Goal: Task Accomplishment & Management: Complete application form

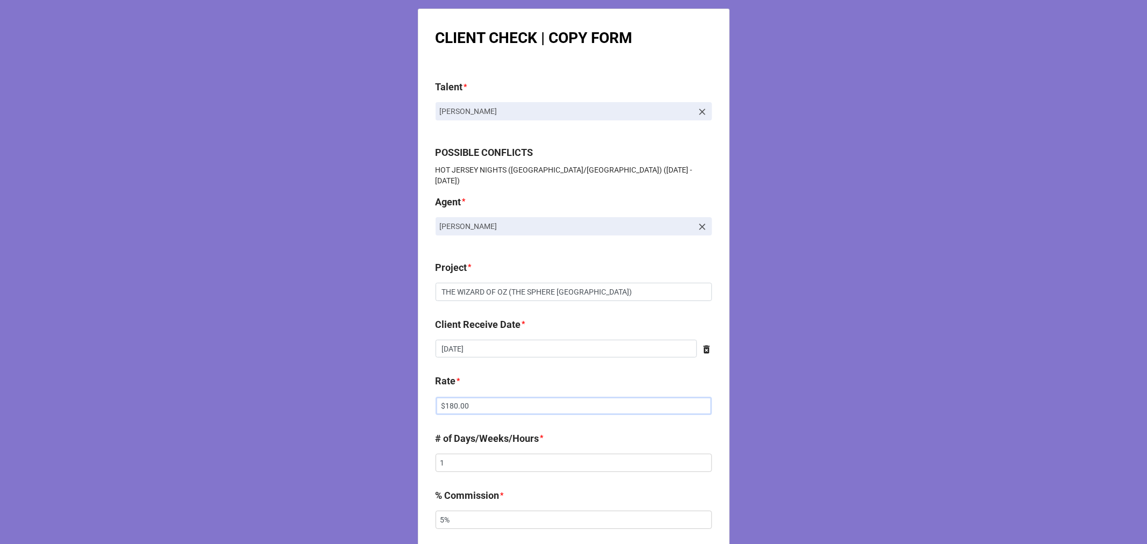
drag, startPoint x: 471, startPoint y: 395, endPoint x: 124, endPoint y: 337, distance: 351.8
type input "$1,125.00"
click at [498, 350] on div "Client Receive Date * 8/15/2025 ‹ August 2025 › Su Mo Tu We Th Fr Sa 27 28 29 3…" at bounding box center [574, 341] width 276 height 48
click at [499, 340] on input "8/15/2025" at bounding box center [566, 349] width 261 height 18
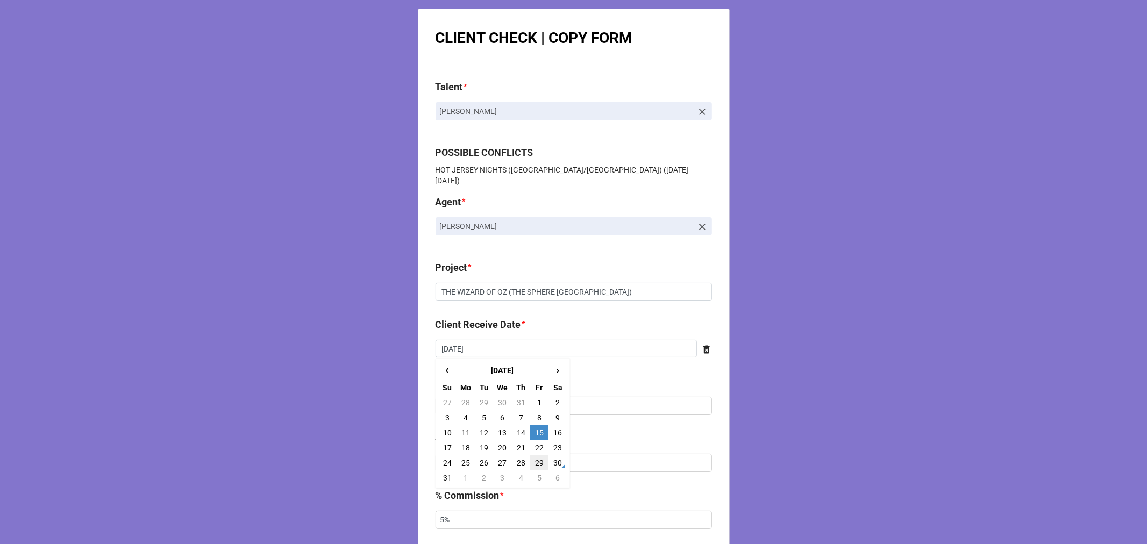
click at [534, 456] on td "29" at bounding box center [539, 463] width 18 height 15
type input "[DATE]"
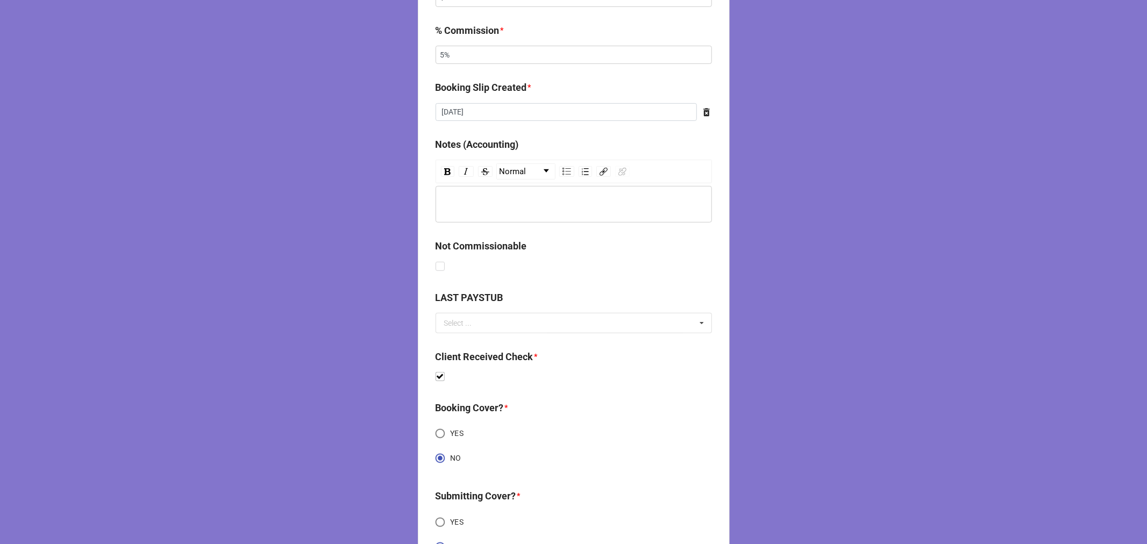
scroll to position [552, 0]
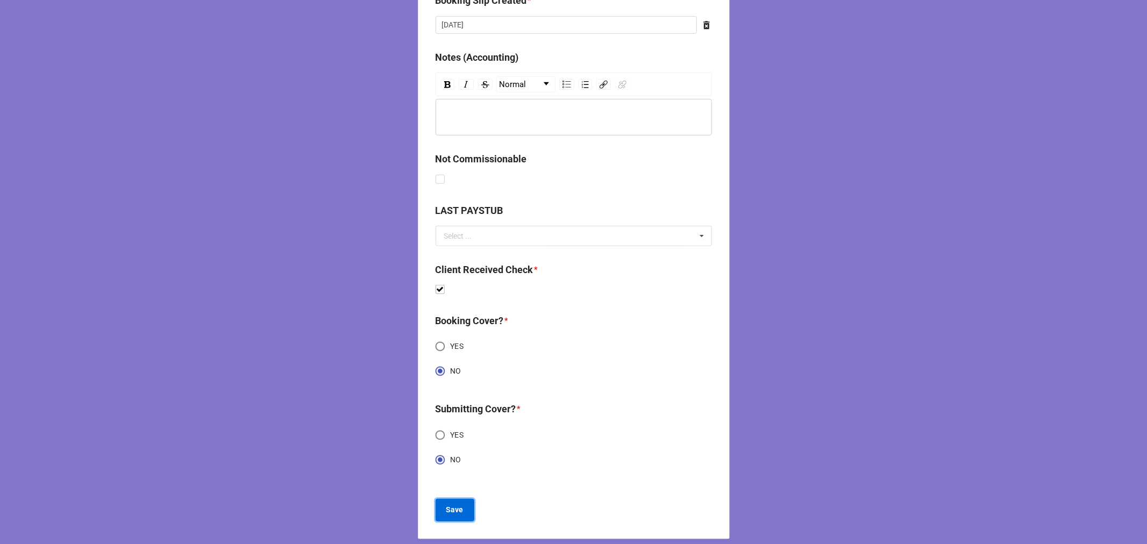
click at [450, 505] on b "Save" at bounding box center [454, 510] width 17 height 11
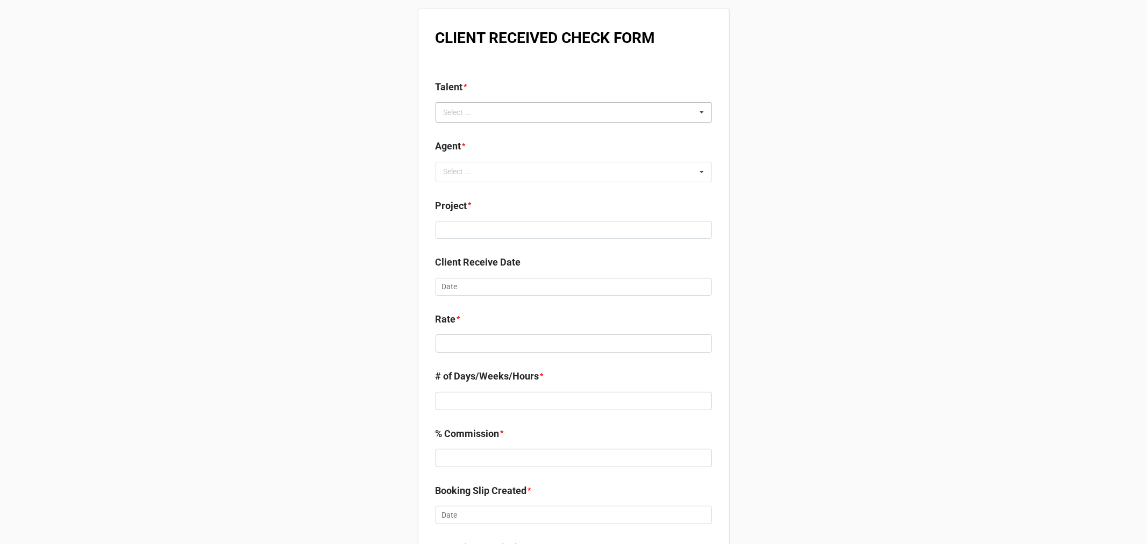
click at [479, 109] on div "Select ..." at bounding box center [464, 112] width 46 height 12
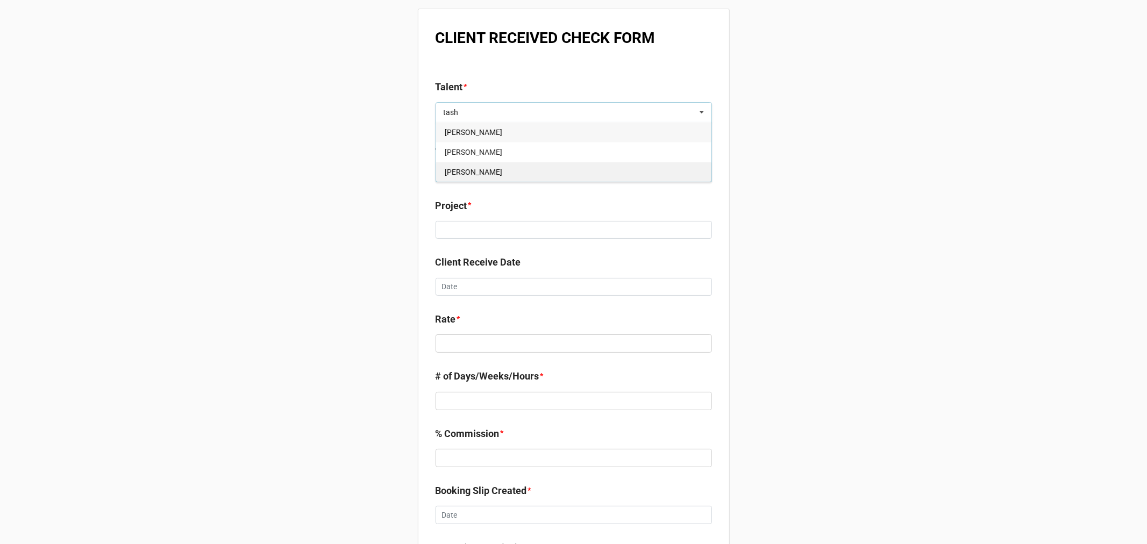
type input "tash"
click at [485, 174] on div "Tash Gomez" at bounding box center [573, 172] width 275 height 20
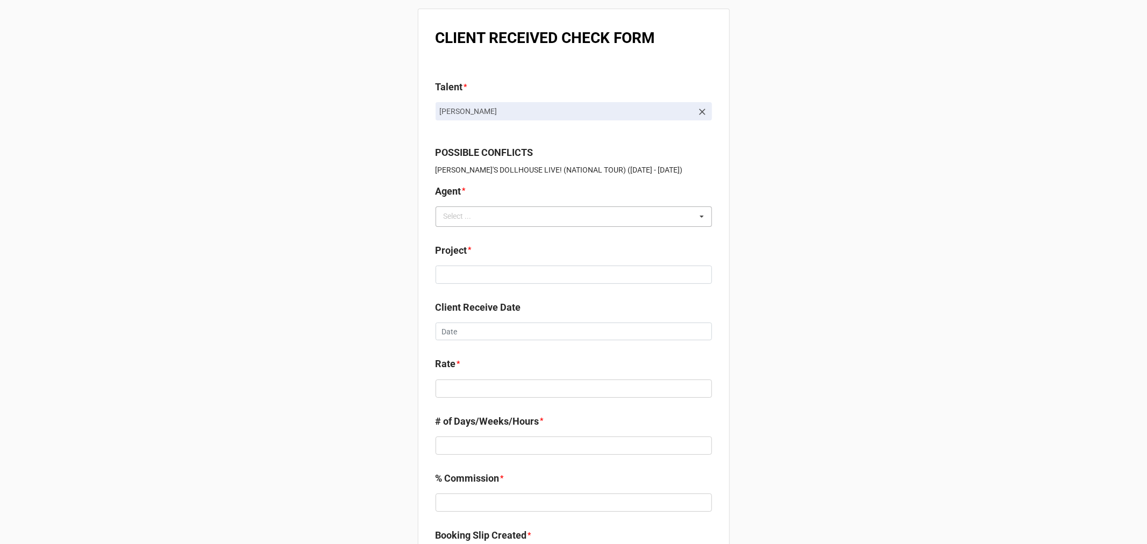
click at [479, 217] on div "Select ..." at bounding box center [464, 216] width 46 height 12
type input "tier"
click at [472, 237] on div "Tiera" at bounding box center [573, 236] width 275 height 20
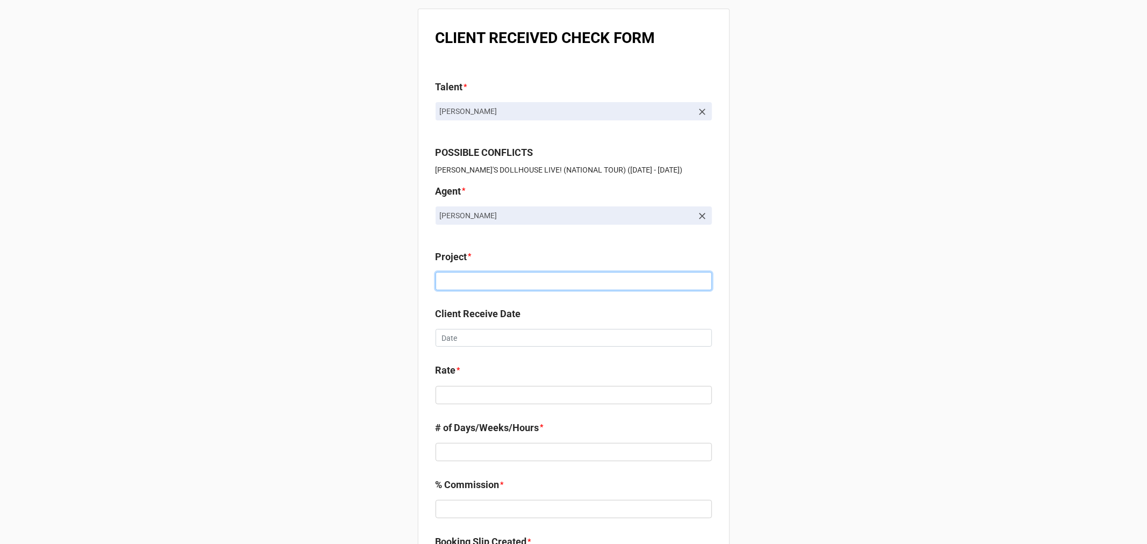
click at [495, 287] on input at bounding box center [574, 281] width 276 height 18
paste input "GABBY'S DOLLHOUSE LIVE! (NATIONAL TOUR)"
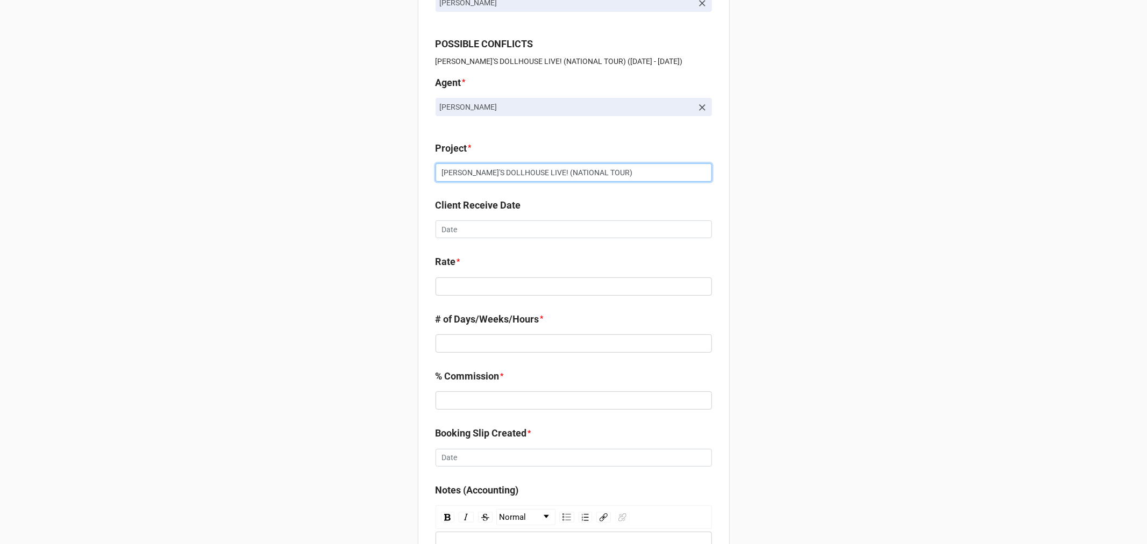
scroll to position [119, 0]
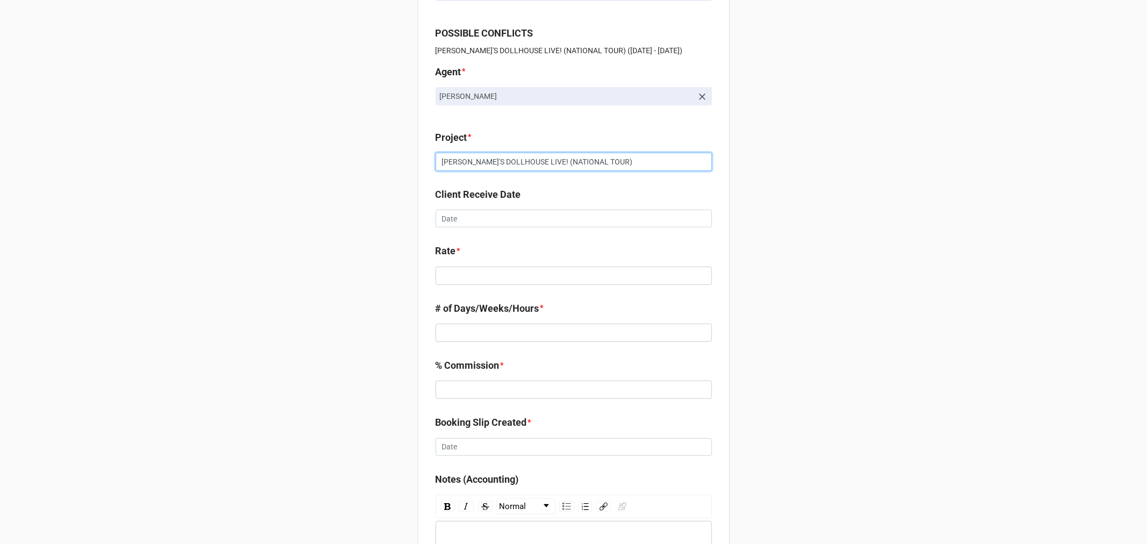
type input "GABBY'S DOLLHOUSE LIVE! (NATIONAL TOUR)"
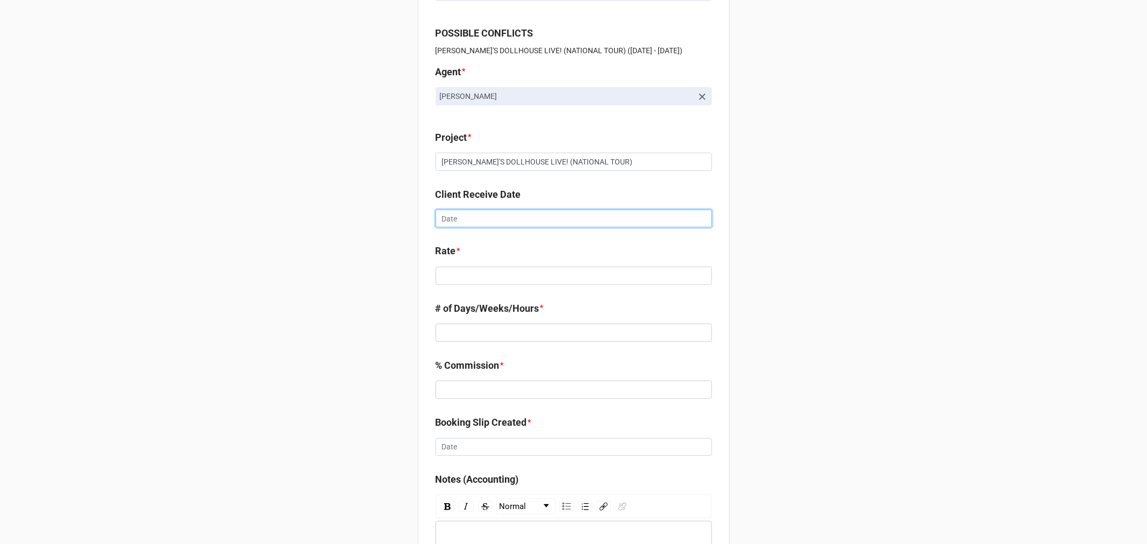
click at [458, 219] on input "text" at bounding box center [574, 219] width 276 height 18
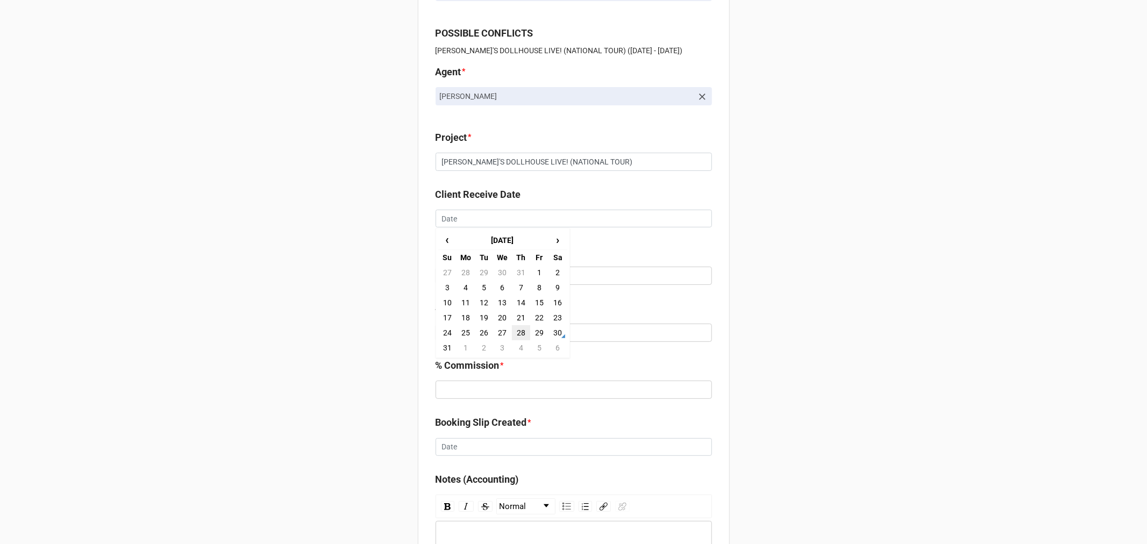
click at [520, 330] on td "28" at bounding box center [521, 332] width 18 height 15
type input "8/28/2025"
click at [473, 278] on input "text" at bounding box center [574, 276] width 276 height 18
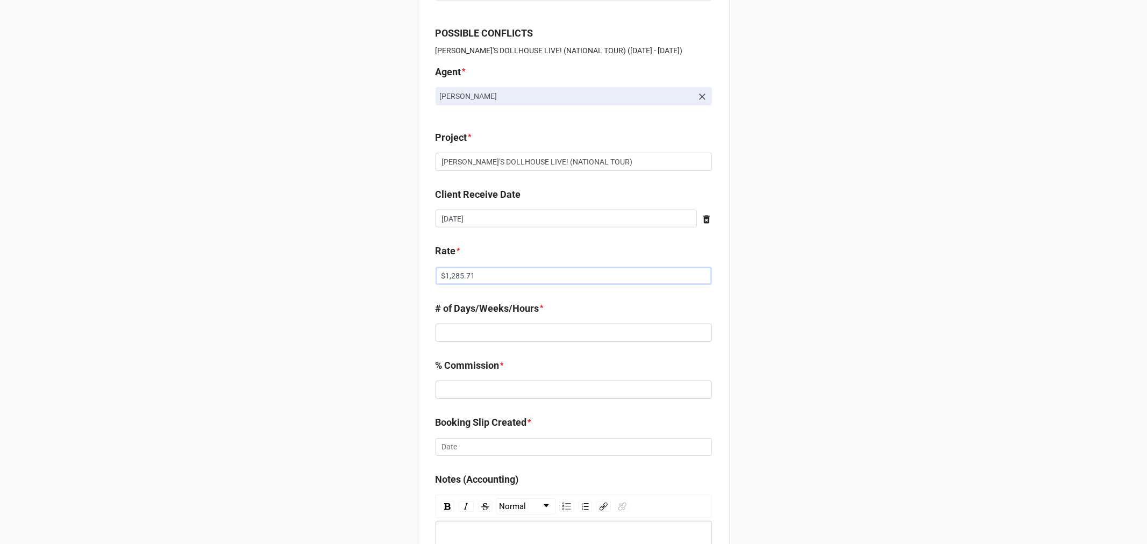
type input "$1,285.71"
type input "1"
type input "5%"
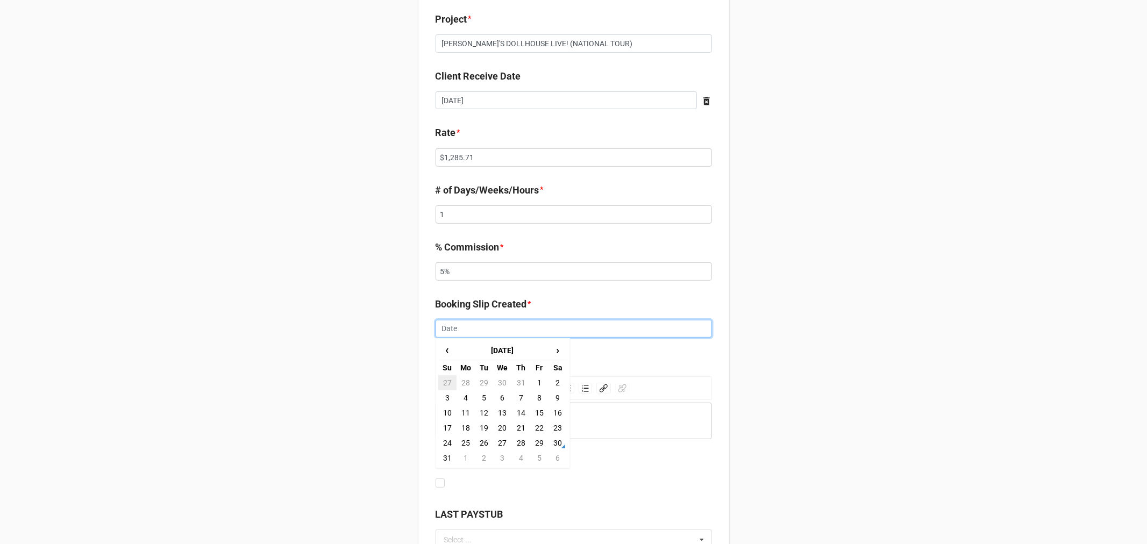
scroll to position [239, 0]
click at [445, 352] on span "‹" at bounding box center [447, 349] width 17 height 18
click at [517, 396] on td "10" at bounding box center [521, 396] width 18 height 15
type input "7/10/2025"
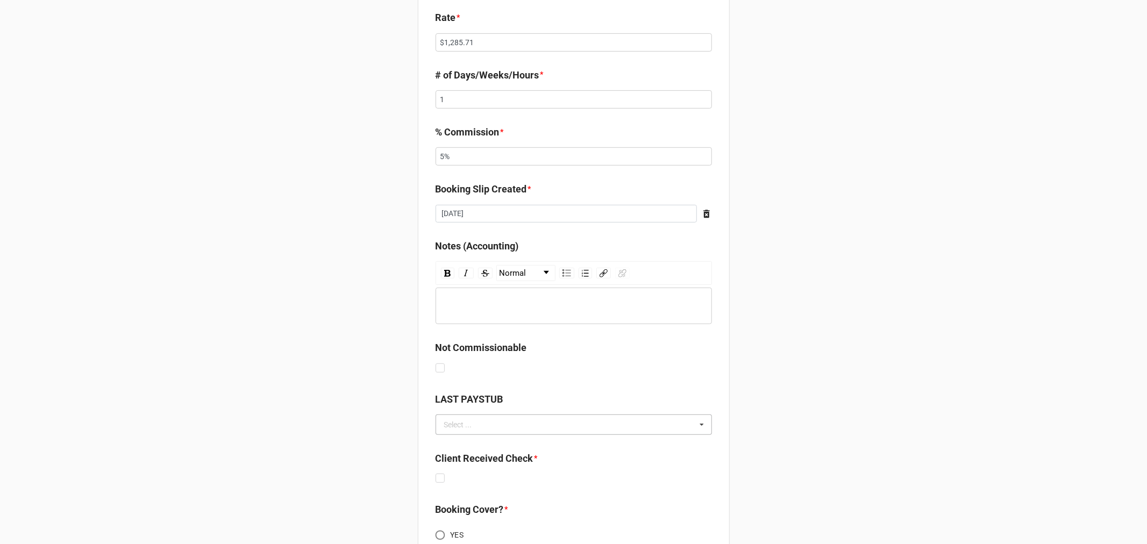
scroll to position [358, 0]
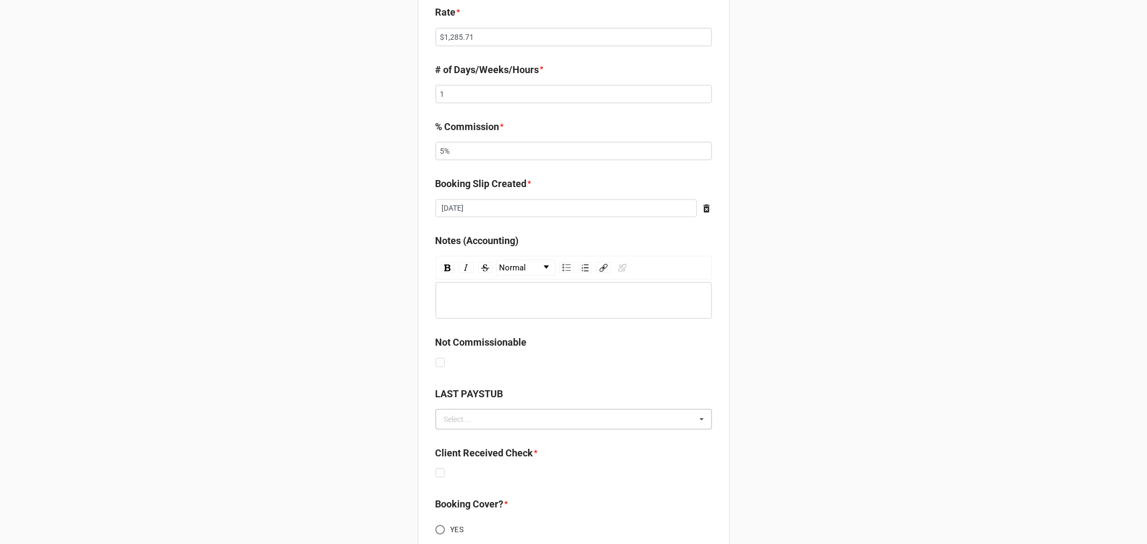
click at [459, 417] on div "Select ..." at bounding box center [458, 420] width 28 height 8
click at [576, 364] on div "Not Commissionable" at bounding box center [574, 352] width 276 height 35
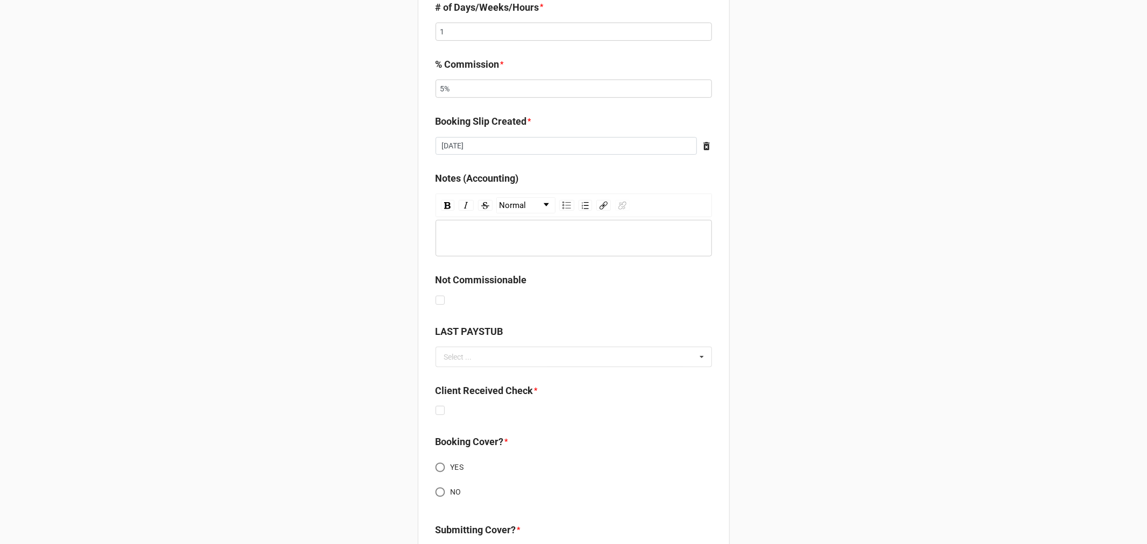
scroll to position [538, 0]
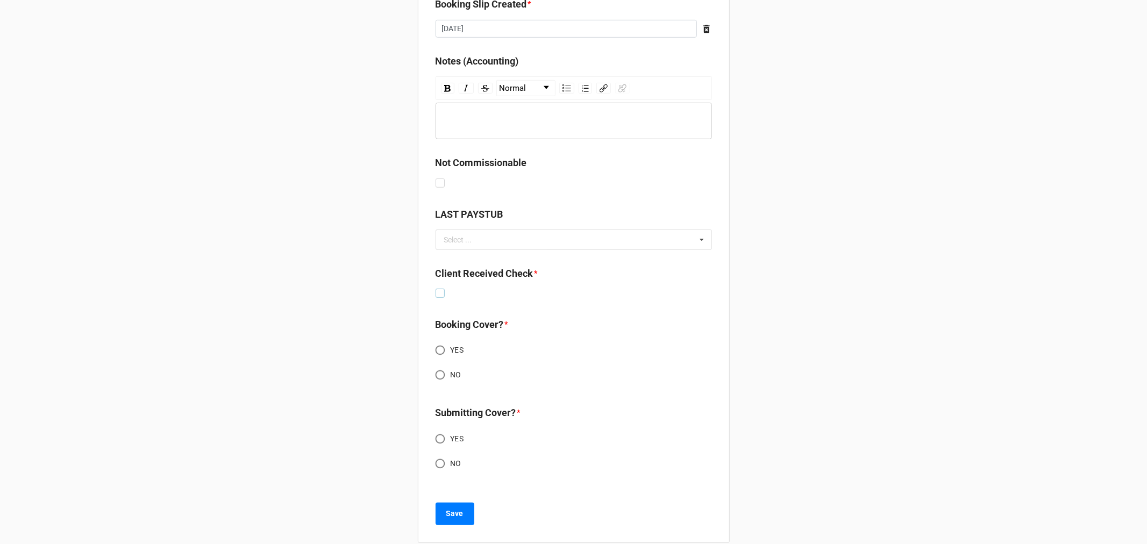
click at [438, 289] on label at bounding box center [440, 289] width 9 height 0
checkbox input "true"
click at [439, 372] on input "NO" at bounding box center [440, 375] width 21 height 21
radio input "true"
drag, startPoint x: 433, startPoint y: 456, endPoint x: 452, endPoint y: 474, distance: 26.6
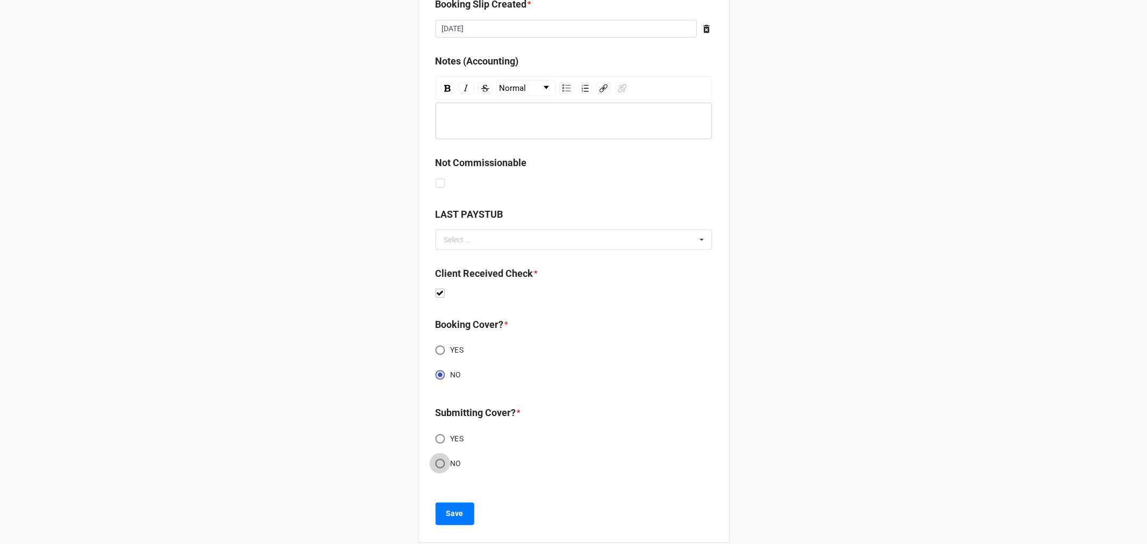
click at [433, 457] on input "NO" at bounding box center [440, 463] width 21 height 21
radio input "true"
click at [453, 509] on b "Save" at bounding box center [454, 513] width 17 height 11
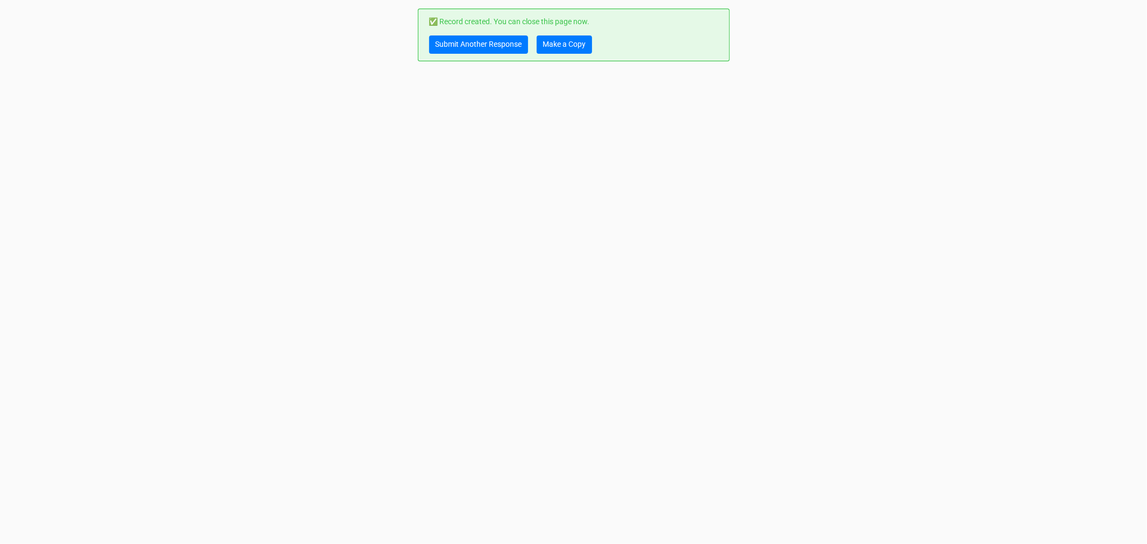
scroll to position [0, 0]
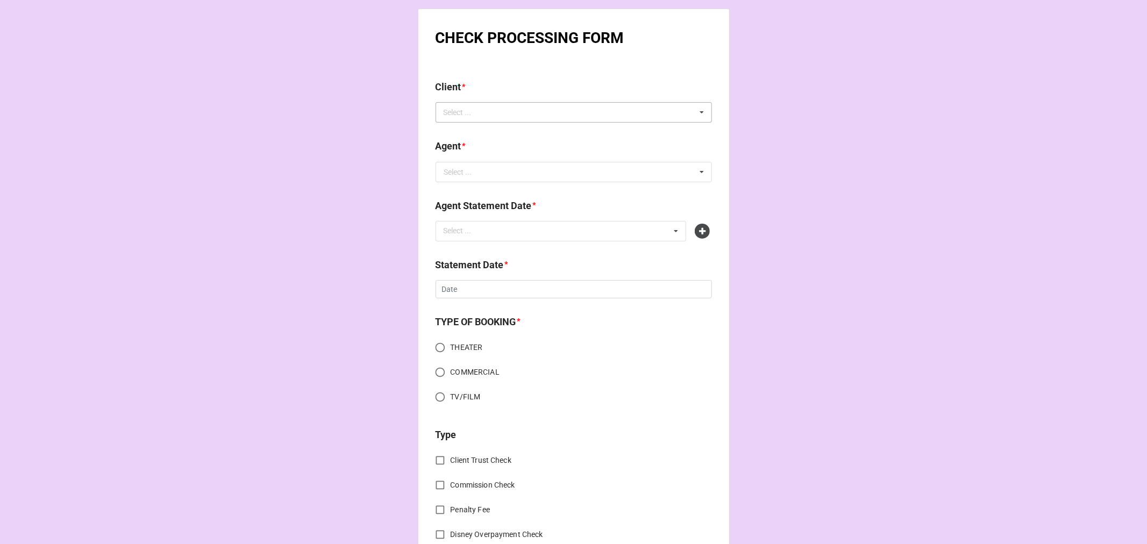
click at [470, 108] on div "Select ..." at bounding box center [464, 112] width 46 height 12
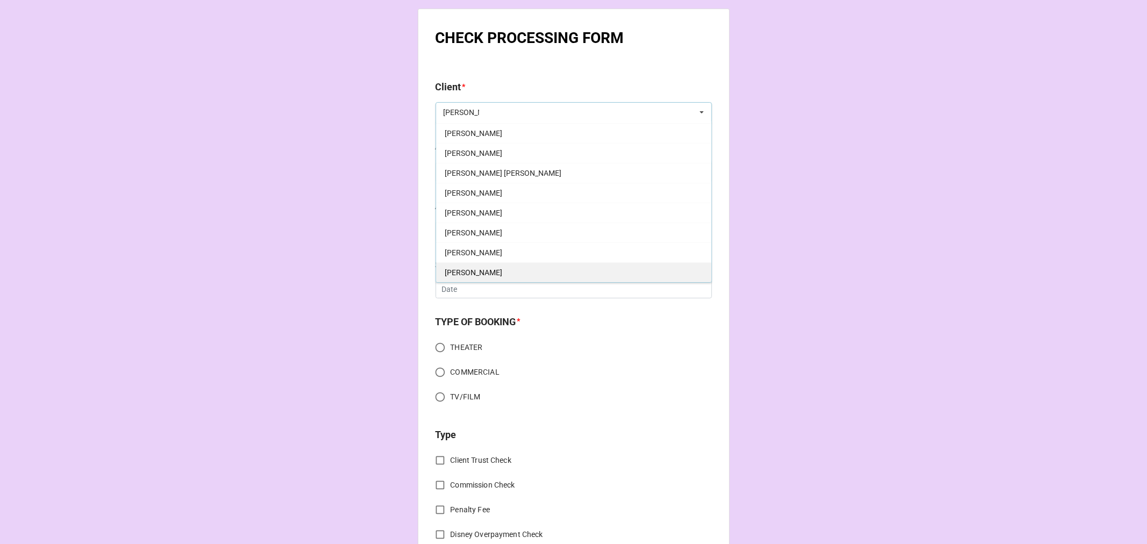
scroll to position [119, 0]
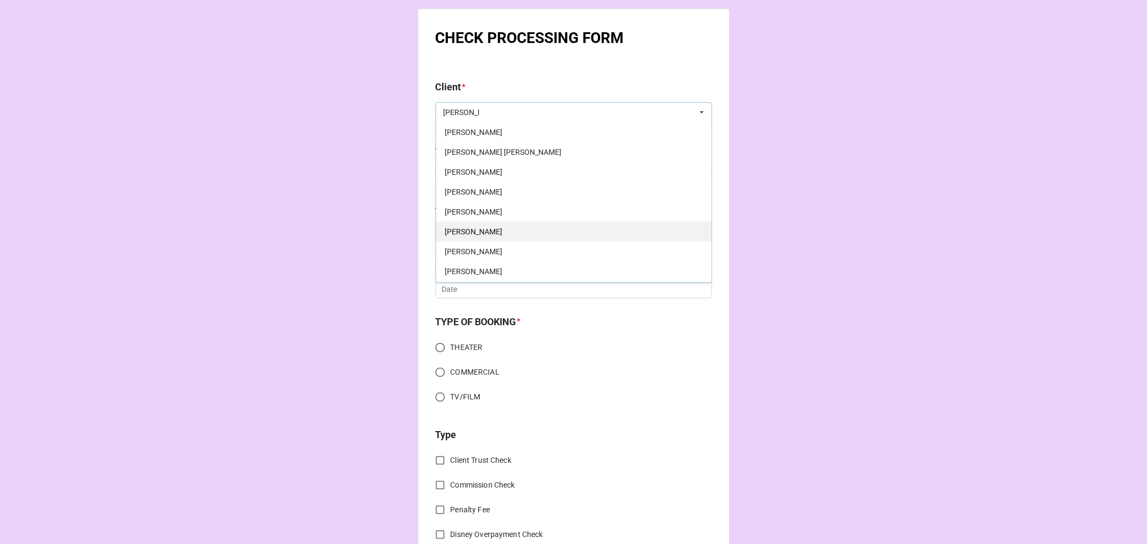
type input "eric"
drag, startPoint x: 481, startPoint y: 234, endPoint x: 487, endPoint y: 221, distance: 14.0
click at [481, 233] on div "Eric West" at bounding box center [573, 232] width 275 height 20
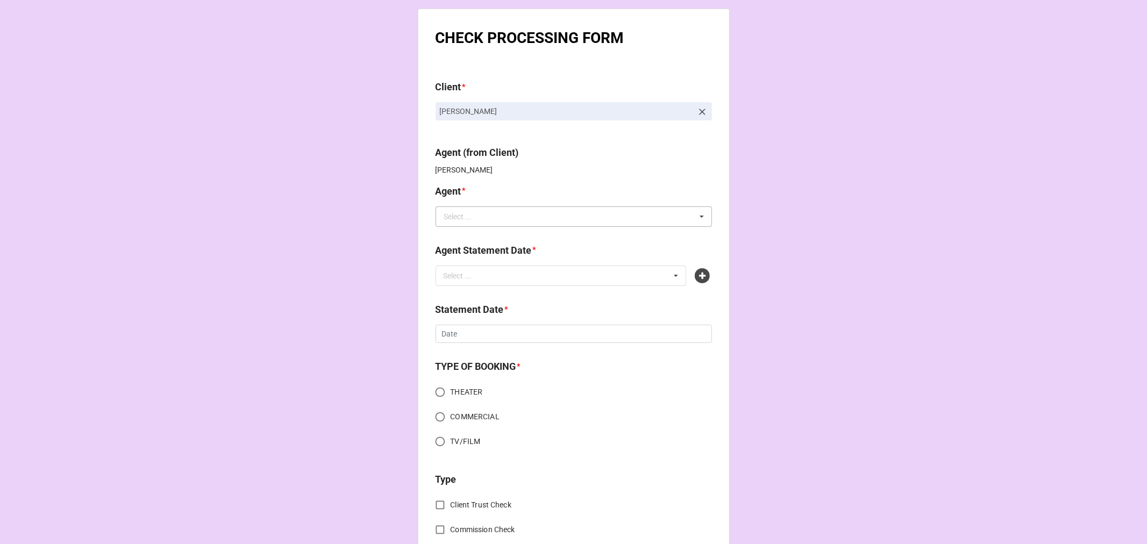
click at [455, 215] on div "Select ..." at bounding box center [458, 217] width 28 height 8
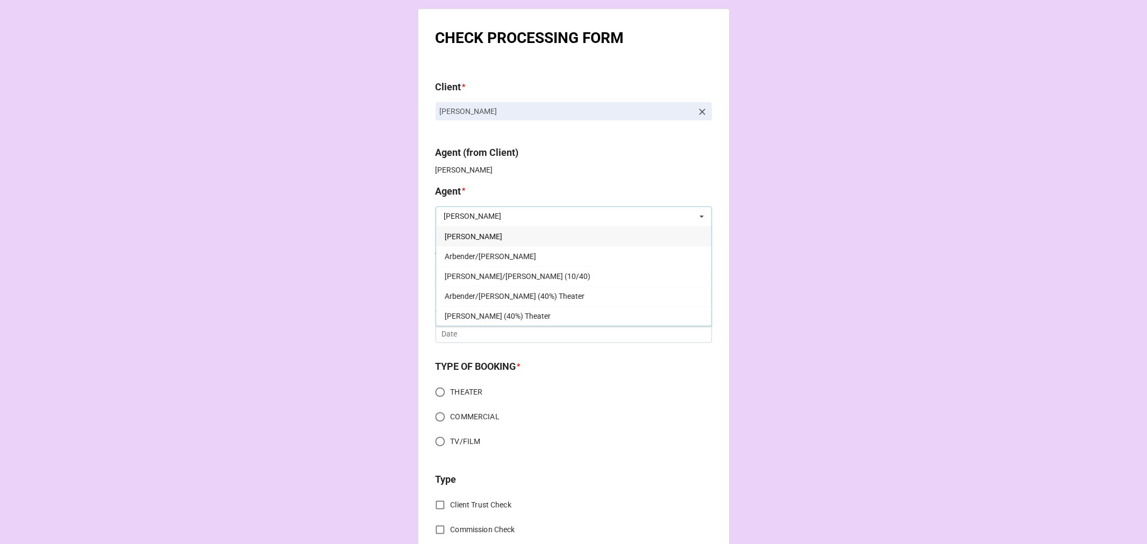
type input "kati"
drag, startPoint x: 449, startPoint y: 233, endPoint x: 509, endPoint y: 261, distance: 66.7
click at [449, 233] on span "[PERSON_NAME]" at bounding box center [474, 236] width 58 height 9
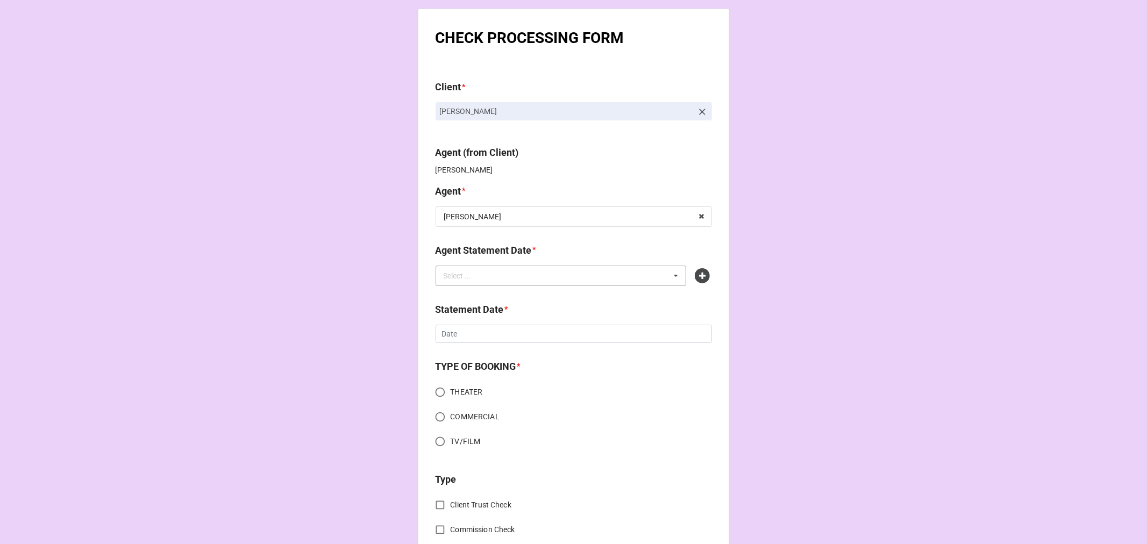
click at [507, 282] on div "Select ... No results found." at bounding box center [561, 276] width 251 height 20
type input "kati"
click at [700, 279] on icon at bounding box center [702, 275] width 15 height 15
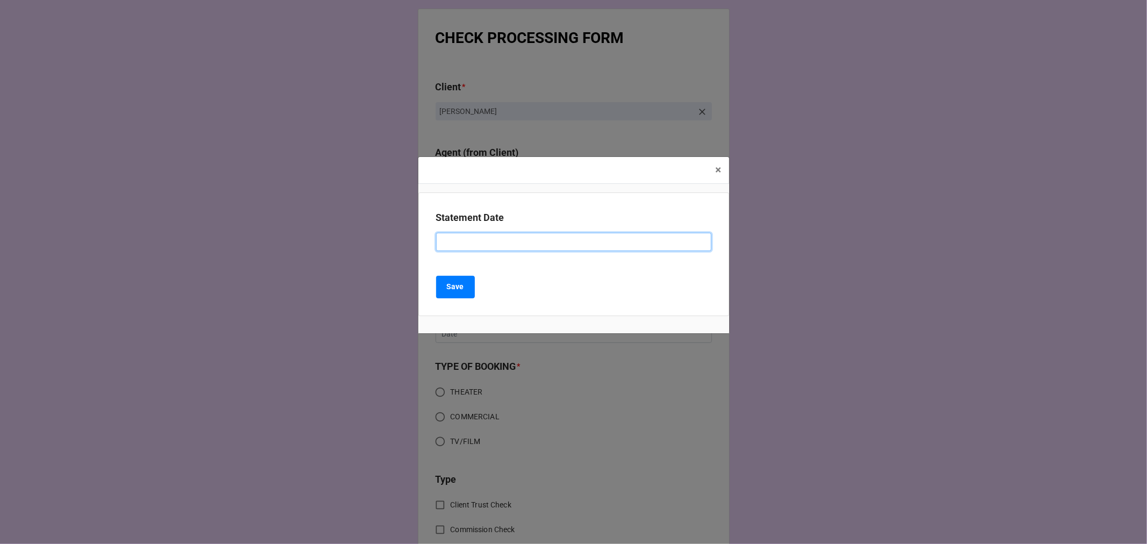
click at [507, 238] on input at bounding box center [573, 242] width 275 height 18
type input "SEPTEMBER 19, 2025 (KATIE)"
click at [453, 286] on b "Save" at bounding box center [455, 286] width 17 height 11
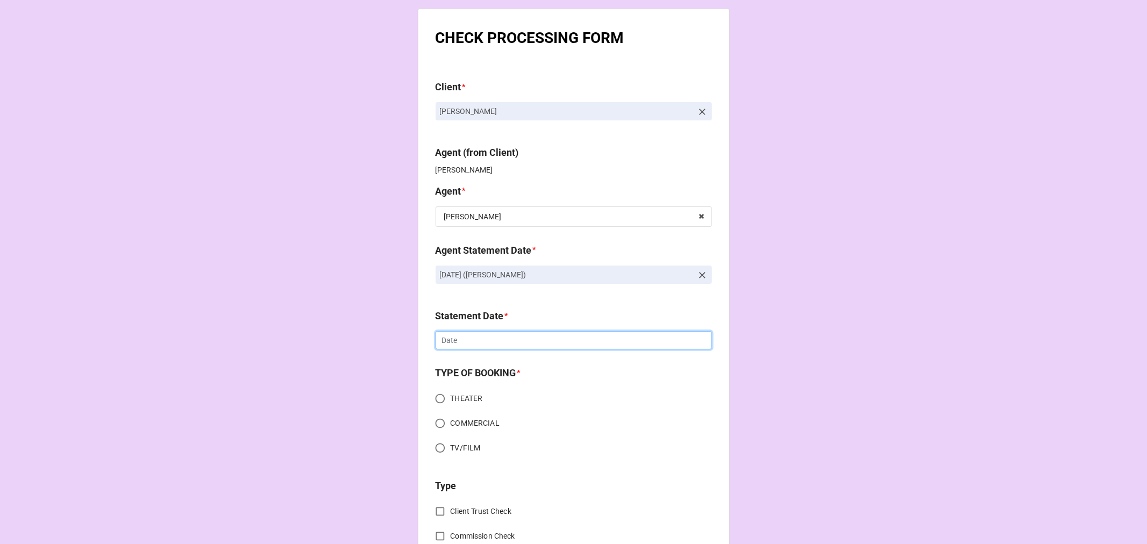
click at [493, 337] on input "text" at bounding box center [574, 340] width 276 height 18
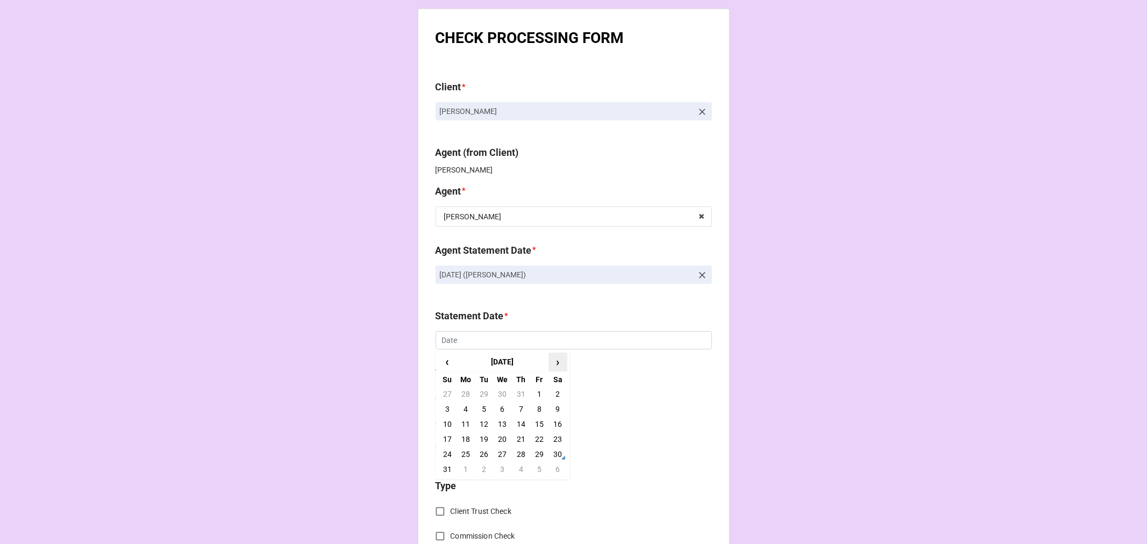
click at [557, 363] on span "›" at bounding box center [557, 362] width 17 height 18
click at [539, 424] on td "19" at bounding box center [539, 424] width 18 height 15
type input "[DATE]"
click at [437, 449] on input "TV/FILM" at bounding box center [440, 448] width 21 height 21
radio input "true"
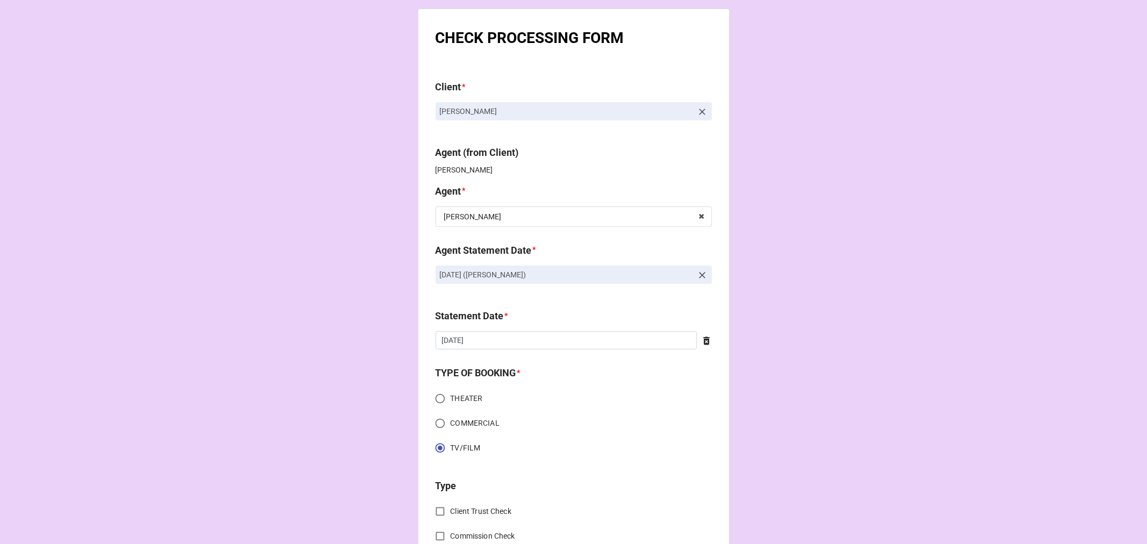
scroll to position [299, 0]
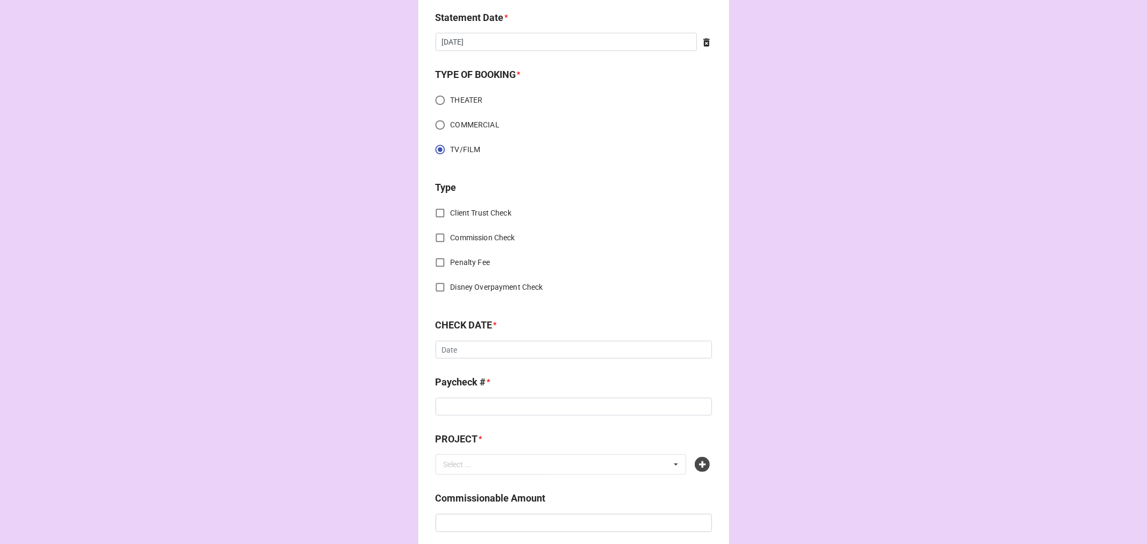
click at [433, 238] on input "Commission Check" at bounding box center [440, 238] width 21 height 21
checkbox input "true"
click at [461, 353] on div "Select ..." at bounding box center [458, 351] width 28 height 8
drag, startPoint x: 471, startPoint y: 370, endPoint x: 475, endPoint y: 378, distance: 9.9
click at [471, 368] on span "FSE (Client)" at bounding box center [464, 371] width 39 height 9
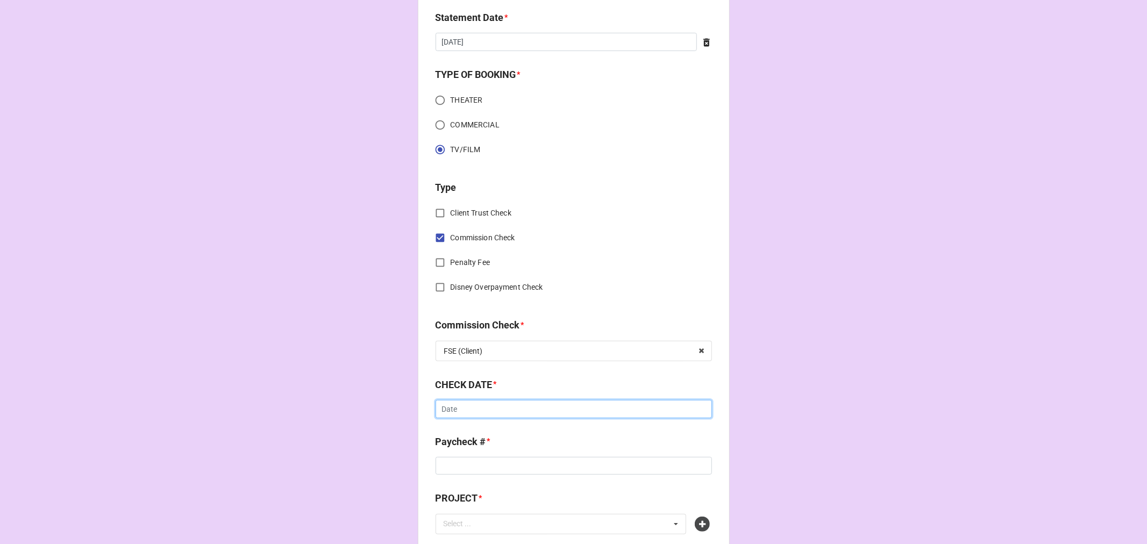
click at [465, 414] on input "text" at bounding box center [574, 409] width 276 height 18
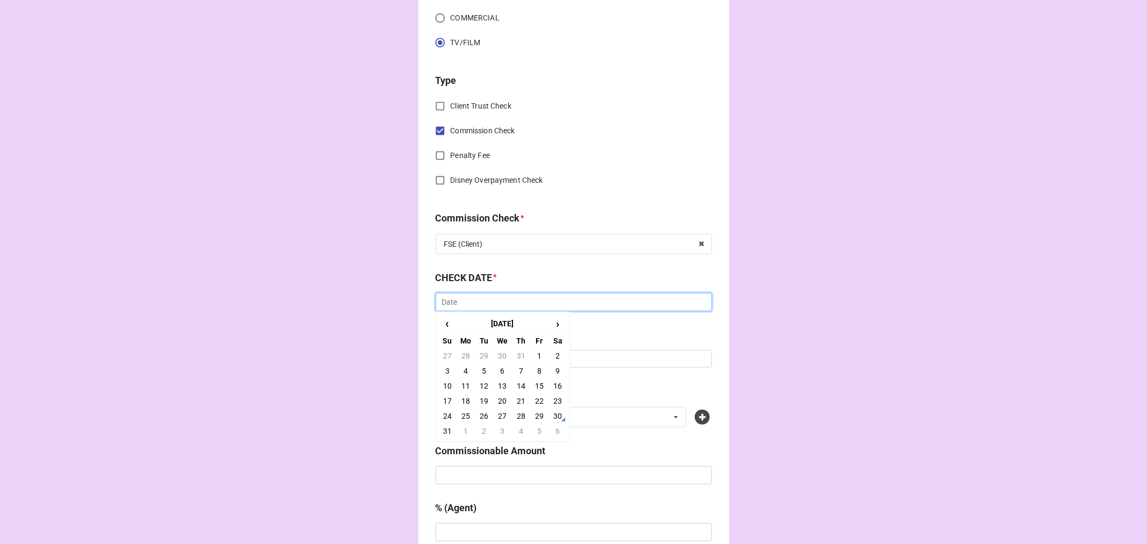
scroll to position [538, 0]
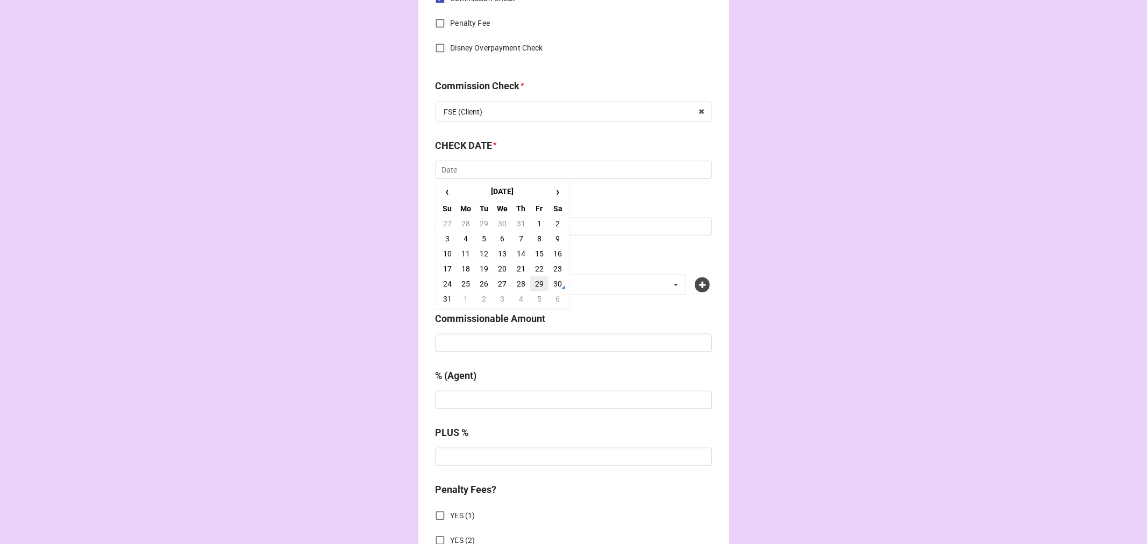
click at [536, 282] on td "29" at bounding box center [539, 283] width 18 height 15
type input "[DATE]"
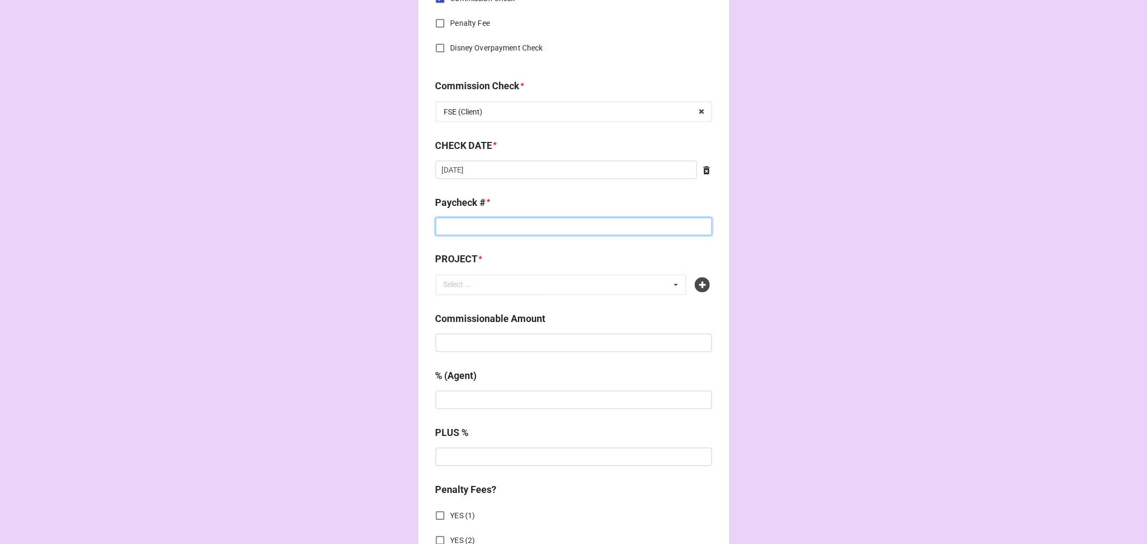
click at [460, 227] on input at bounding box center [574, 227] width 276 height 18
type input "ZELLE"
click at [695, 287] on icon at bounding box center [702, 285] width 15 height 15
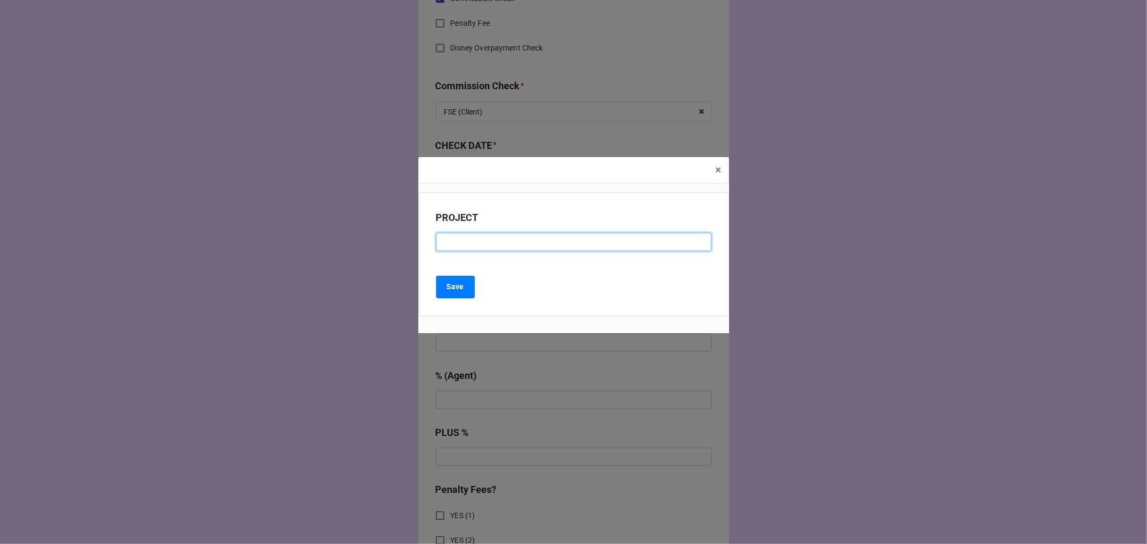
click at [468, 245] on input at bounding box center [573, 242] width 275 height 18
paste input "SEAN "DIDDY" COMBS TRIAL REENACTMENT"
type input "SEAN "DIDDY" COMBS TRIAL REENACTMENT"
click at [459, 283] on b "Save" at bounding box center [455, 286] width 17 height 11
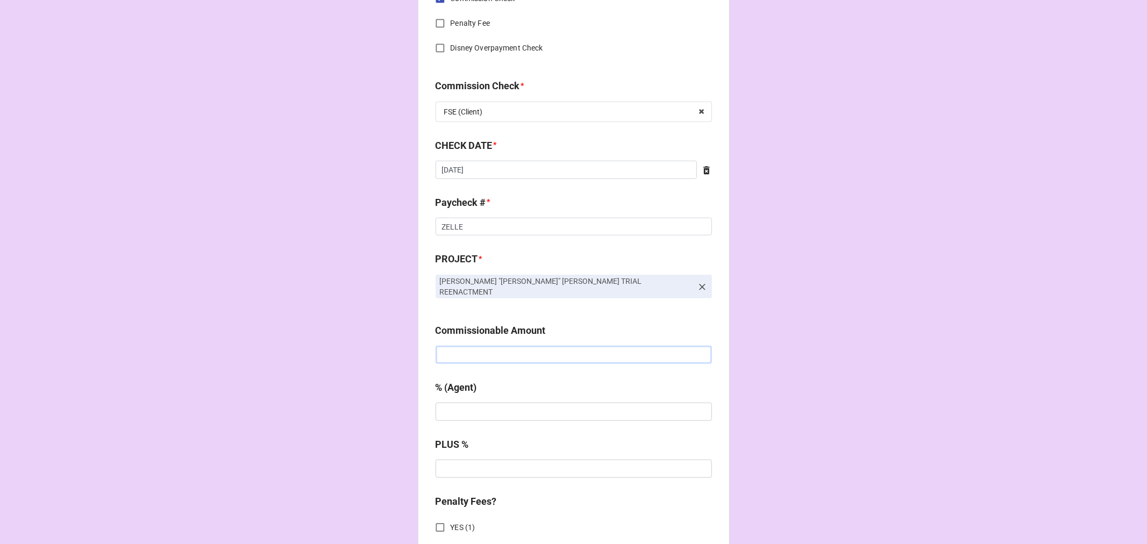
click at [502, 349] on input "text" at bounding box center [574, 355] width 276 height 18
type input "$1,700.00"
type input "10%"
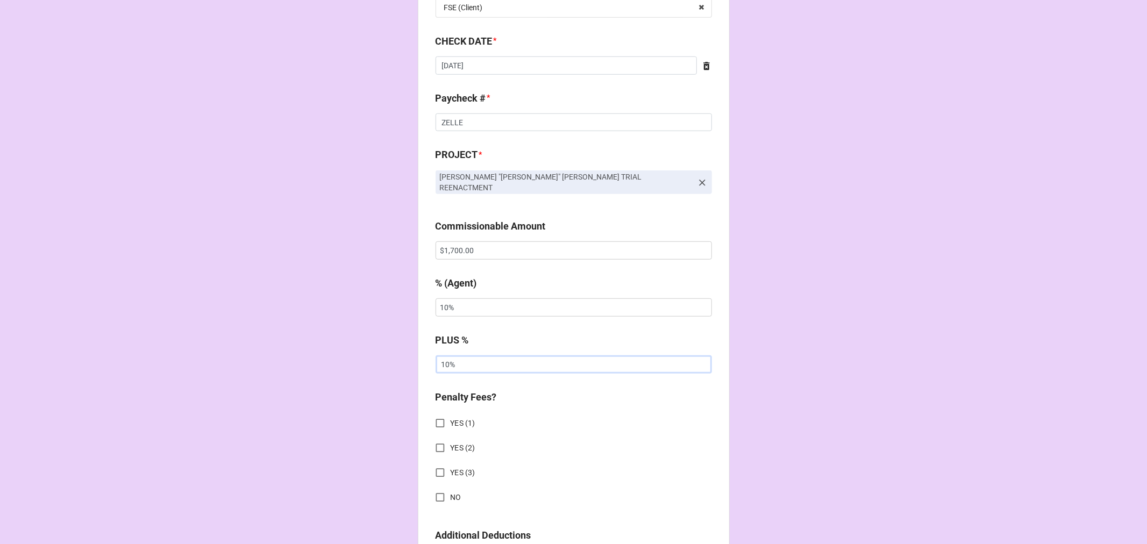
scroll to position [896, 0]
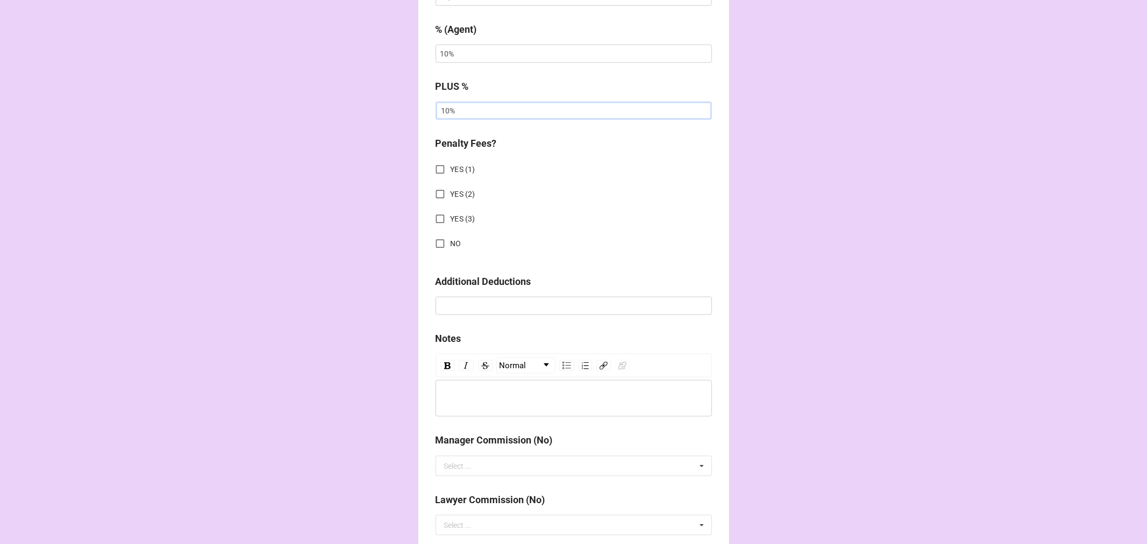
type input "10%"
click at [434, 233] on input "NO" at bounding box center [440, 243] width 21 height 21
checkbox input "true"
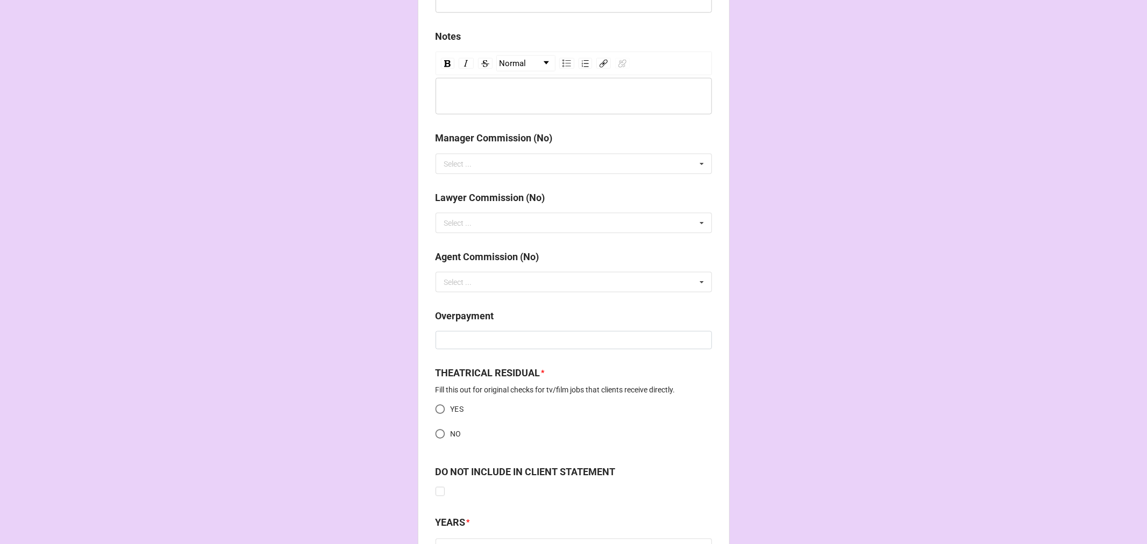
scroll to position [1290, 0]
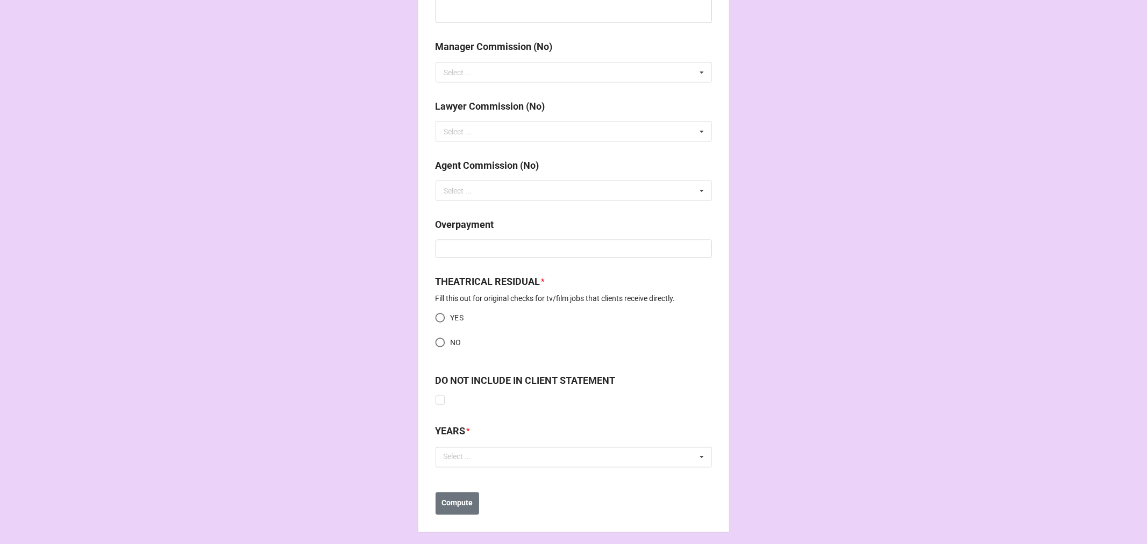
click at [439, 313] on input "YES" at bounding box center [440, 318] width 21 height 21
radio input "true"
click at [472, 453] on div "Select ..." at bounding box center [464, 457] width 46 height 12
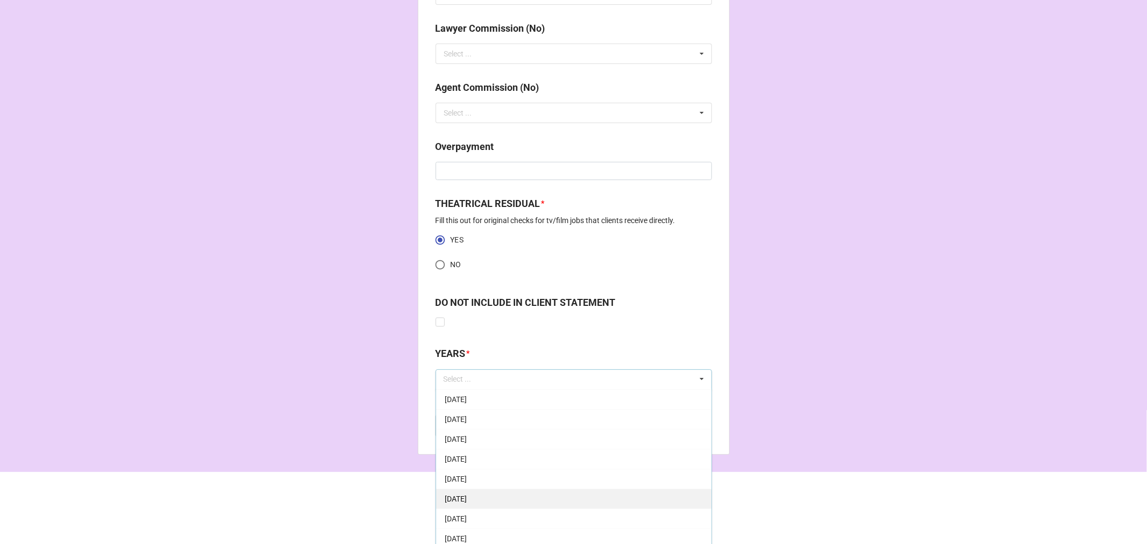
click at [467, 495] on span "[DATE]" at bounding box center [456, 499] width 22 height 9
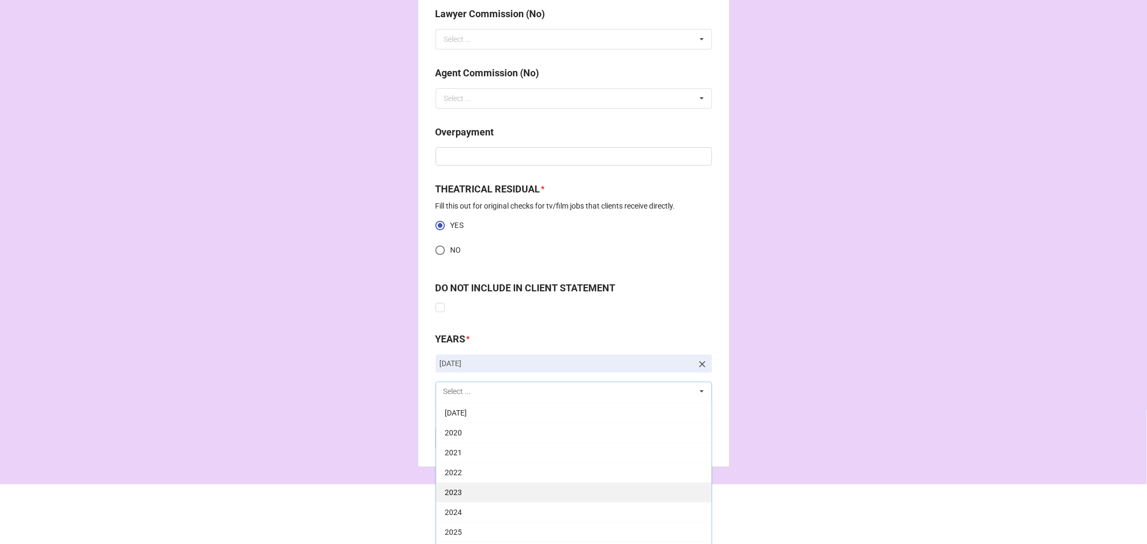
scroll to position [1395, 0]
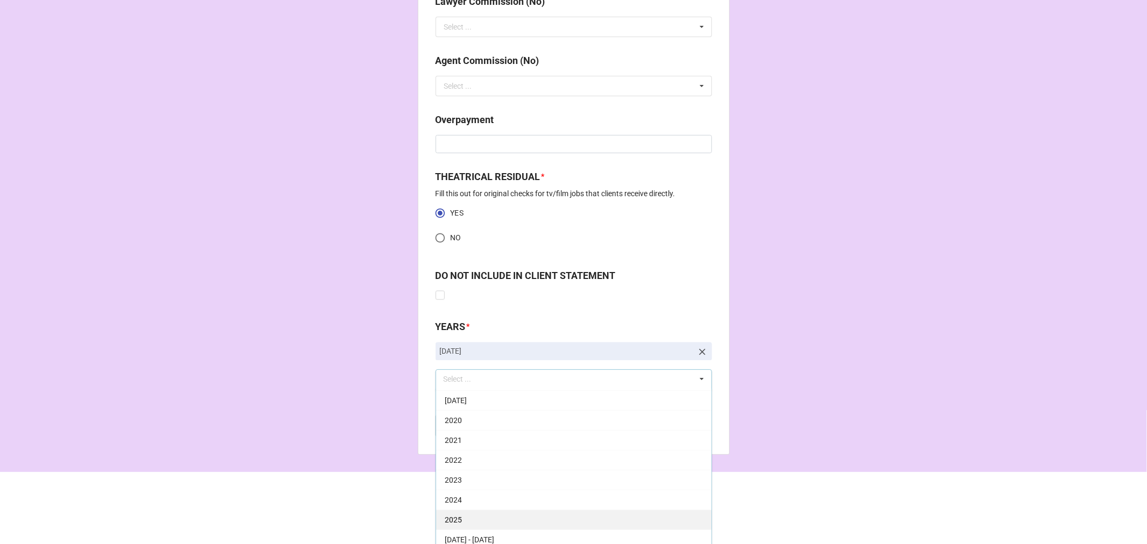
click at [459, 513] on div "2025" at bounding box center [573, 520] width 275 height 20
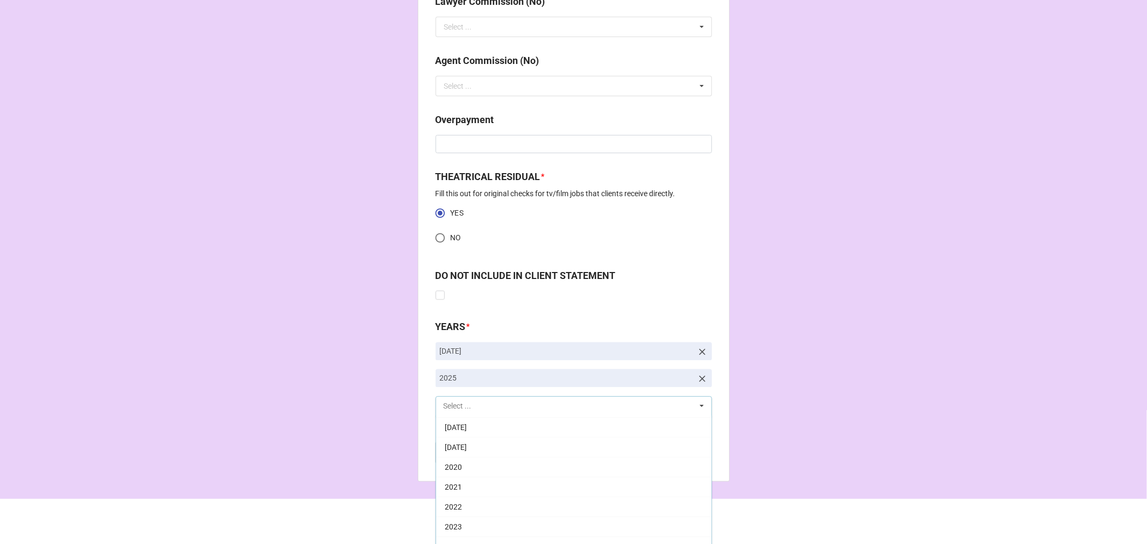
scroll to position [179, 0]
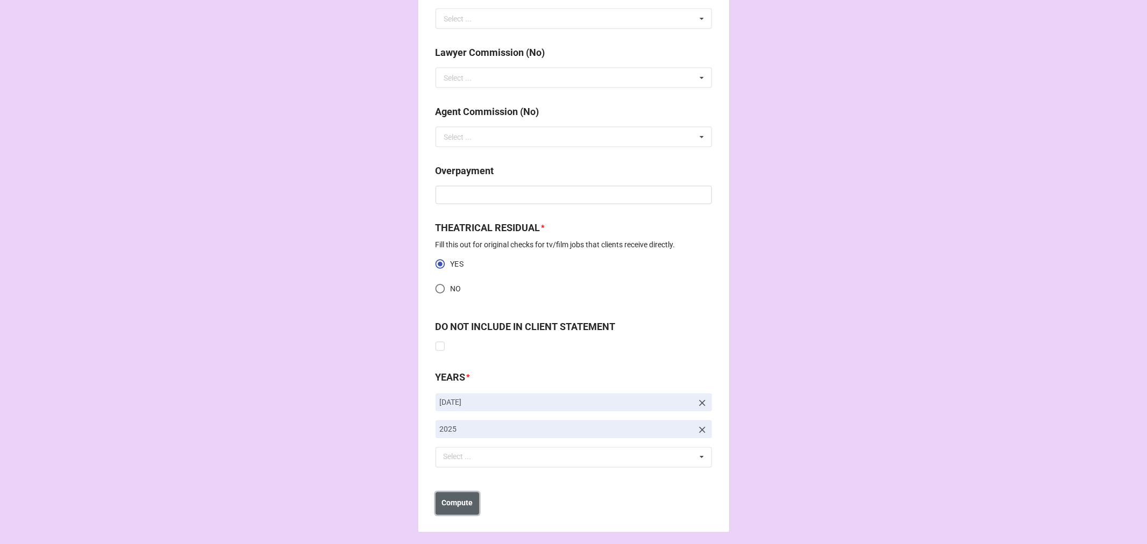
click at [453, 498] on b "Compute" at bounding box center [457, 503] width 31 height 11
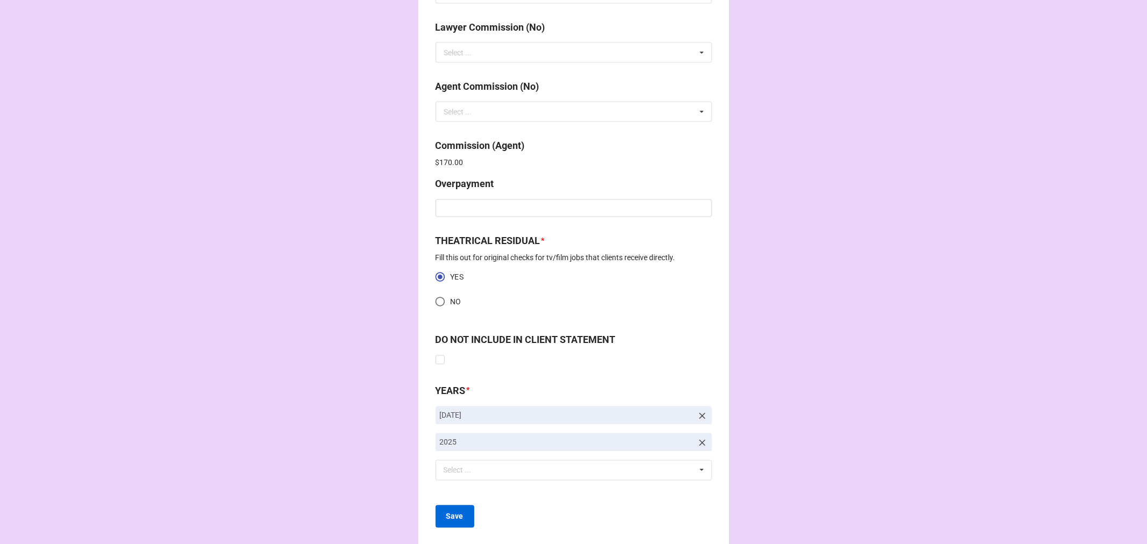
scroll to position [1382, 0]
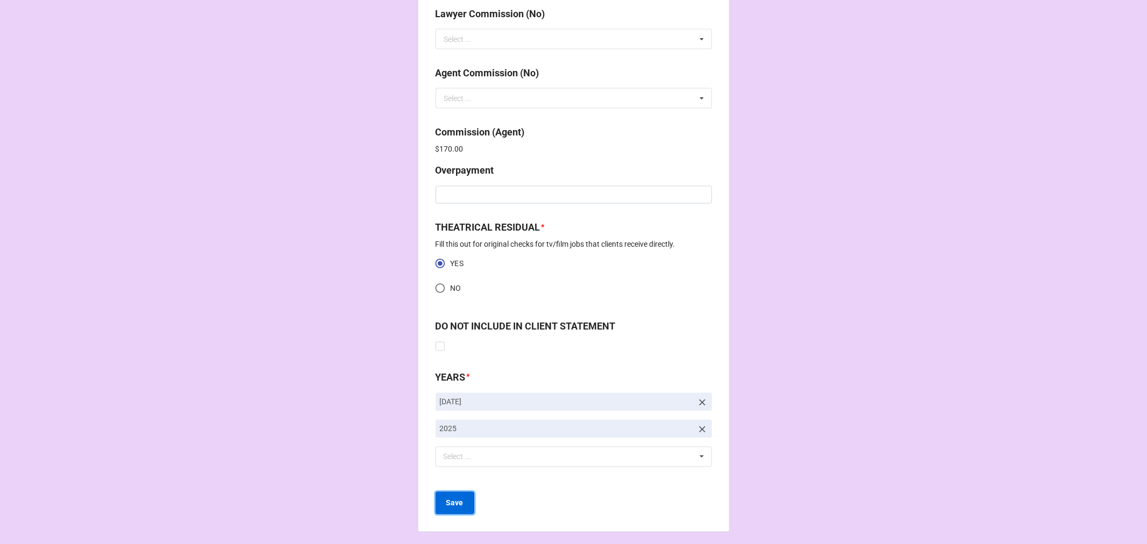
click at [465, 504] on button "Save" at bounding box center [455, 503] width 39 height 23
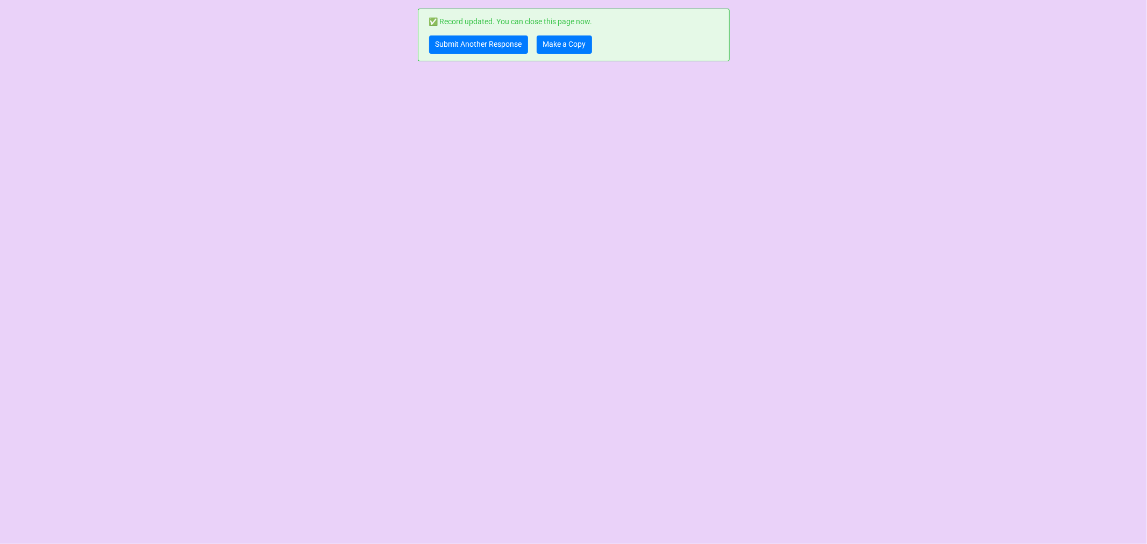
scroll to position [0, 0]
click at [482, 42] on link "Submit Another Response" at bounding box center [478, 44] width 99 height 18
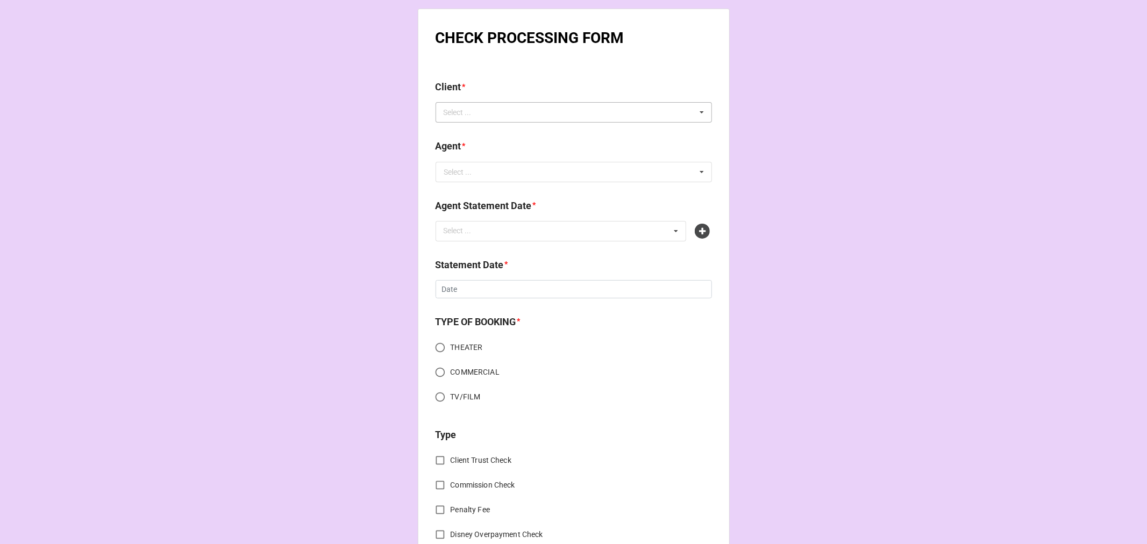
click at [479, 113] on div "Select ..." at bounding box center [464, 112] width 46 height 12
type input "kalen"
click at [487, 133] on span "Kalen Robinson" at bounding box center [474, 132] width 58 height 9
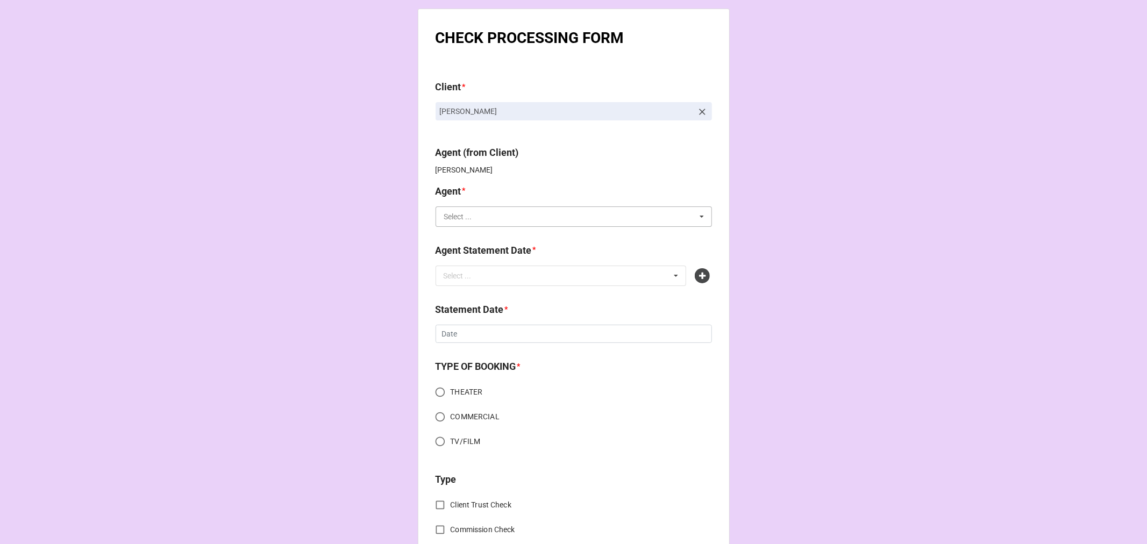
click at [474, 216] on input "text" at bounding box center [574, 216] width 275 height 19
type input "kell"
click at [464, 274] on span "Kellie P" at bounding box center [477, 276] width 64 height 9
click at [695, 278] on icon at bounding box center [702, 275] width 15 height 15
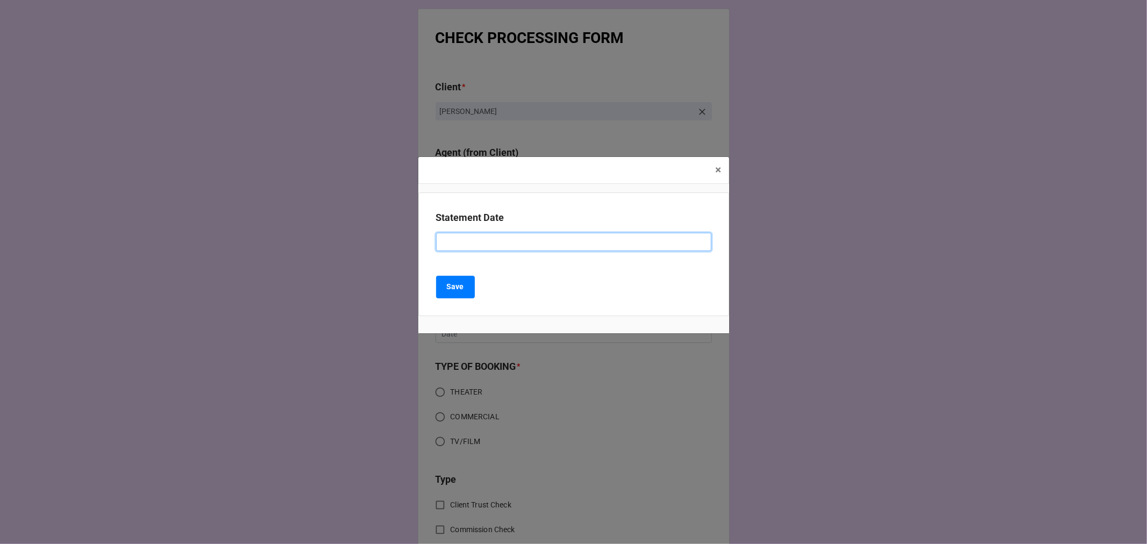
click at [514, 244] on input at bounding box center [573, 242] width 275 height 18
type input "SEPTEMBER 19, 2025 (KELLIE P)"
click at [463, 287] on b "Save" at bounding box center [455, 286] width 17 height 11
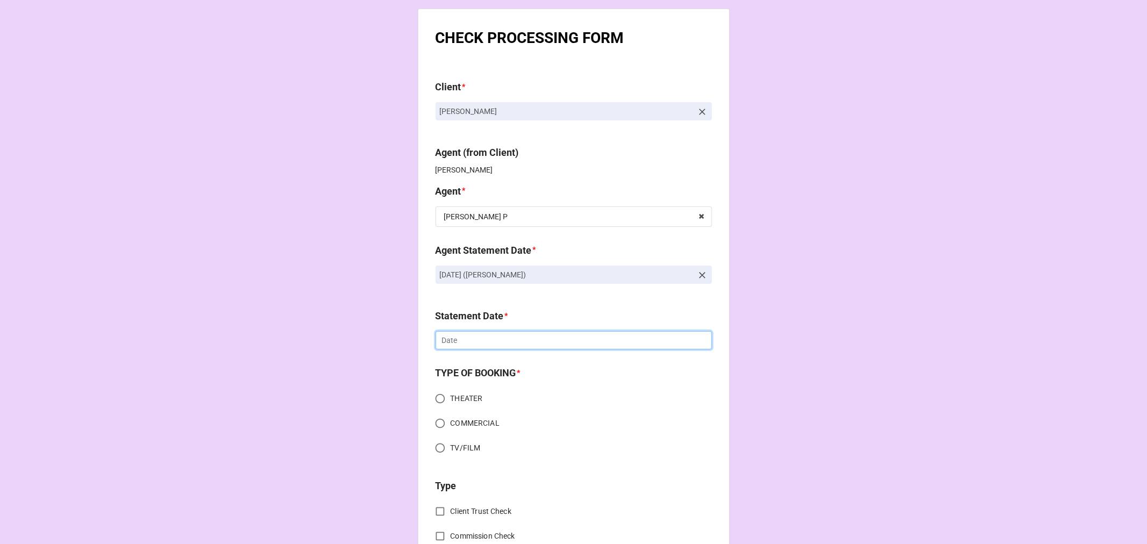
click at [455, 337] on input "text" at bounding box center [574, 340] width 276 height 18
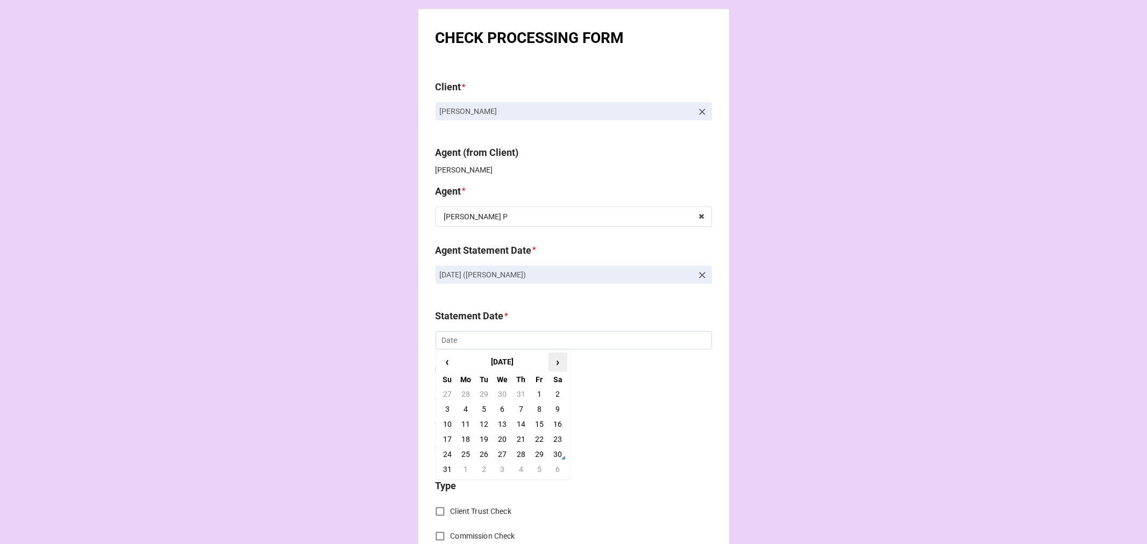
click at [556, 359] on span "›" at bounding box center [557, 362] width 17 height 18
drag, startPoint x: 542, startPoint y: 425, endPoint x: 519, endPoint y: 422, distance: 23.9
click at [542, 424] on td "19" at bounding box center [539, 424] width 18 height 15
type input "[DATE]"
click at [437, 397] on input "THEATER" at bounding box center [440, 398] width 21 height 21
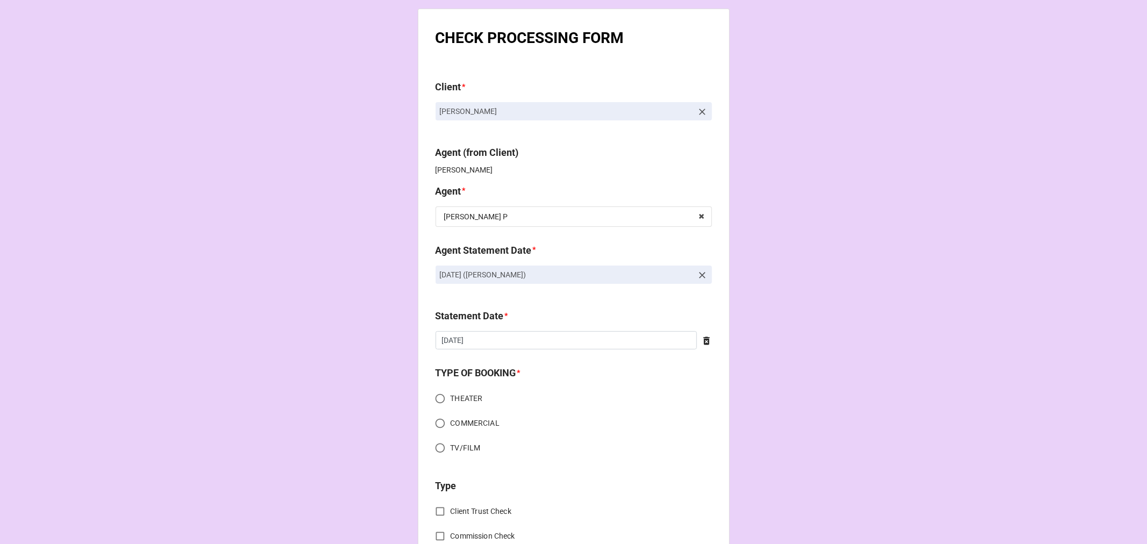
radio input "true"
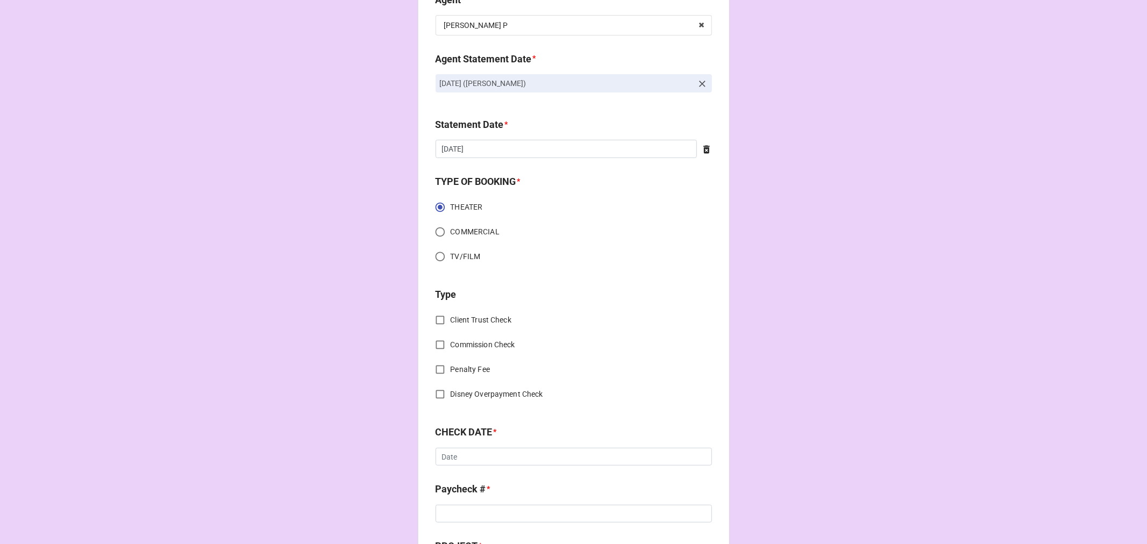
scroll to position [299, 0]
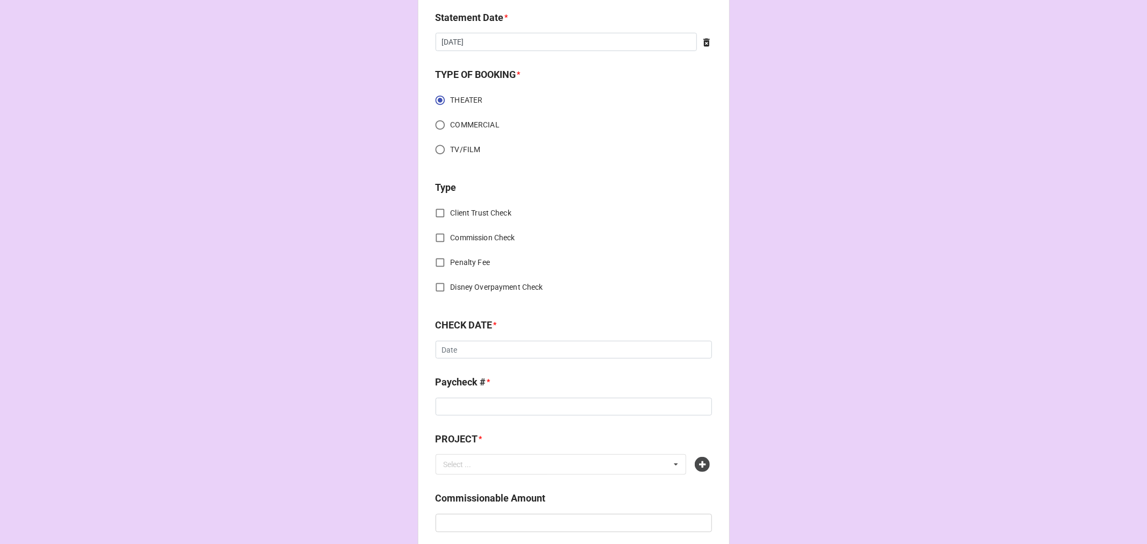
click at [438, 234] on input "Commission Check" at bounding box center [440, 238] width 21 height 21
checkbox input "true"
click at [463, 355] on div "Select ..." at bounding box center [458, 351] width 28 height 8
click at [465, 367] on span "FSE (Client)" at bounding box center [464, 371] width 39 height 9
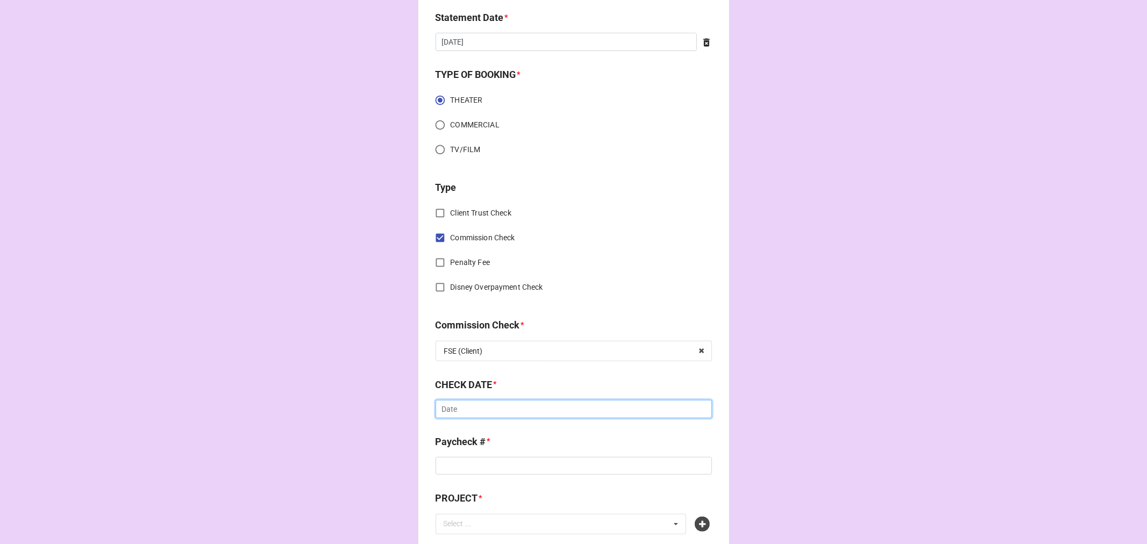
click at [465, 408] on input "text" at bounding box center [574, 409] width 276 height 18
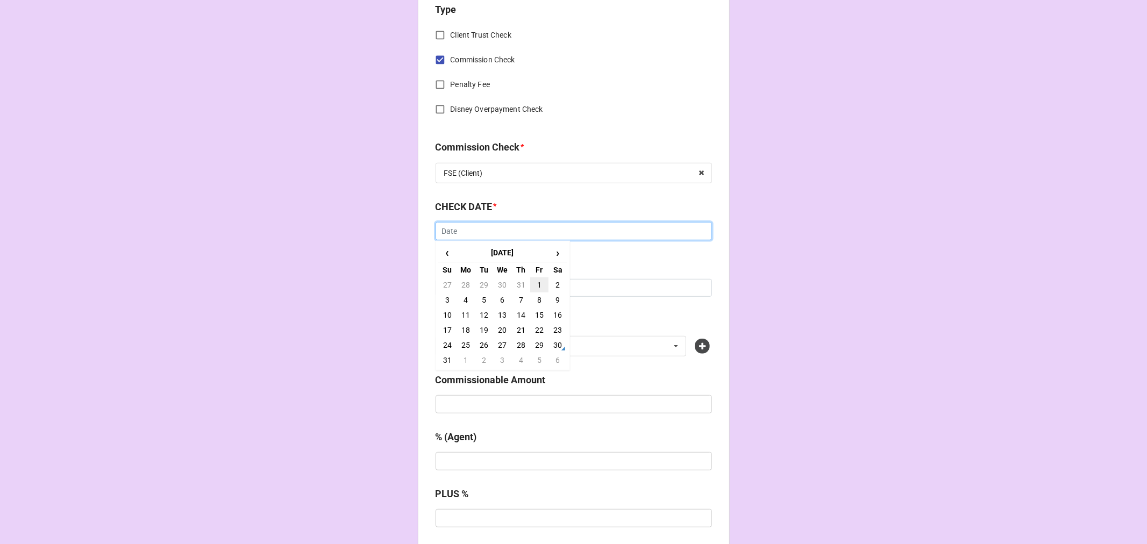
scroll to position [478, 0]
click at [536, 344] on td "29" at bounding box center [539, 344] width 18 height 15
type input "[DATE]"
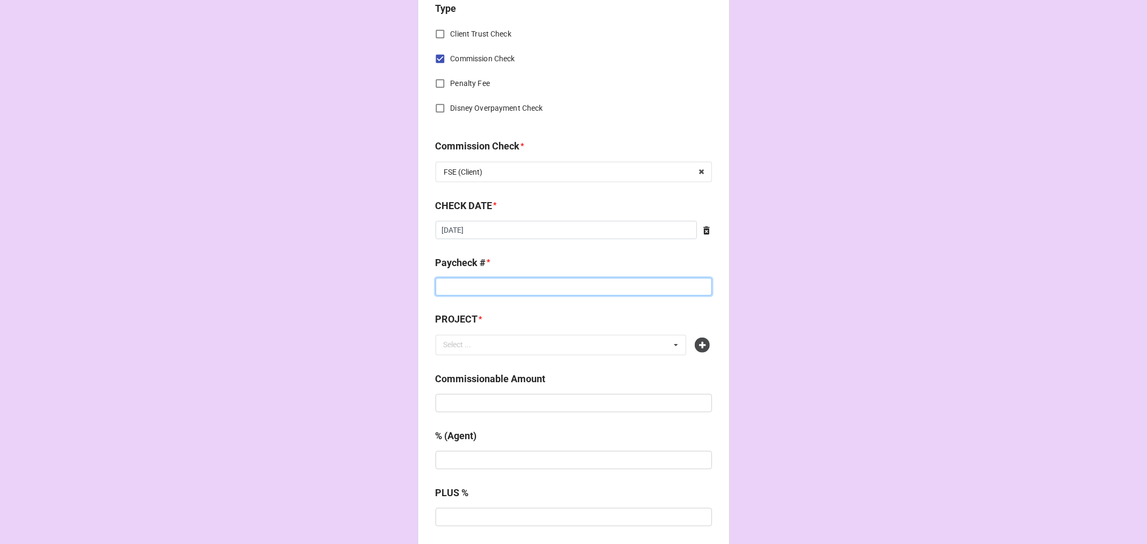
click at [459, 283] on input at bounding box center [574, 287] width 276 height 18
type input "ZELLE"
click at [496, 407] on input "text" at bounding box center [574, 403] width 276 height 18
paste input "$5,025.22"
type input "$5,025.22"
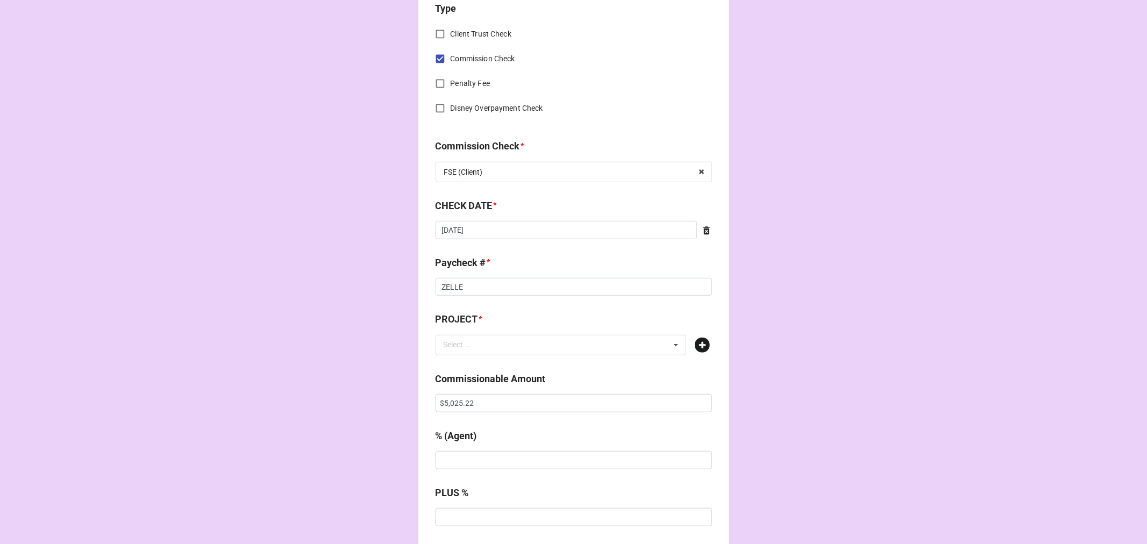
click at [698, 344] on icon at bounding box center [702, 345] width 15 height 15
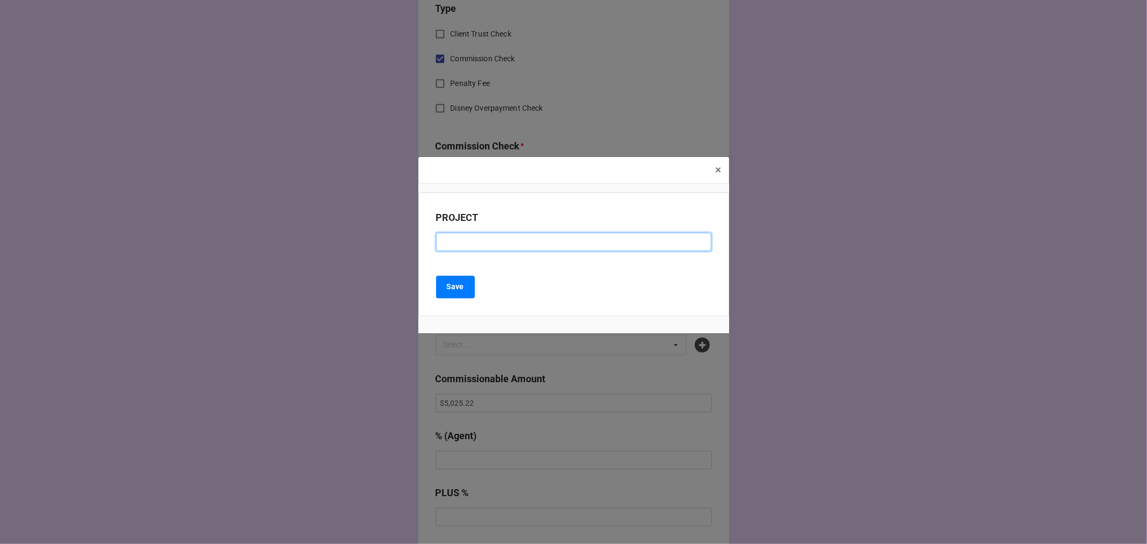
click at [470, 243] on input at bounding box center [573, 242] width 275 height 18
paste input "PARADISE BLUE (Studio Theatre)"
drag, startPoint x: 497, startPoint y: 242, endPoint x: 549, endPoint y: 246, distance: 52.3
click at [549, 246] on input "PARADISE BLUE (Studio Theatre)" at bounding box center [573, 242] width 275 height 18
type input "PARADISE BLUE ([GEOGRAPHIC_DATA])"
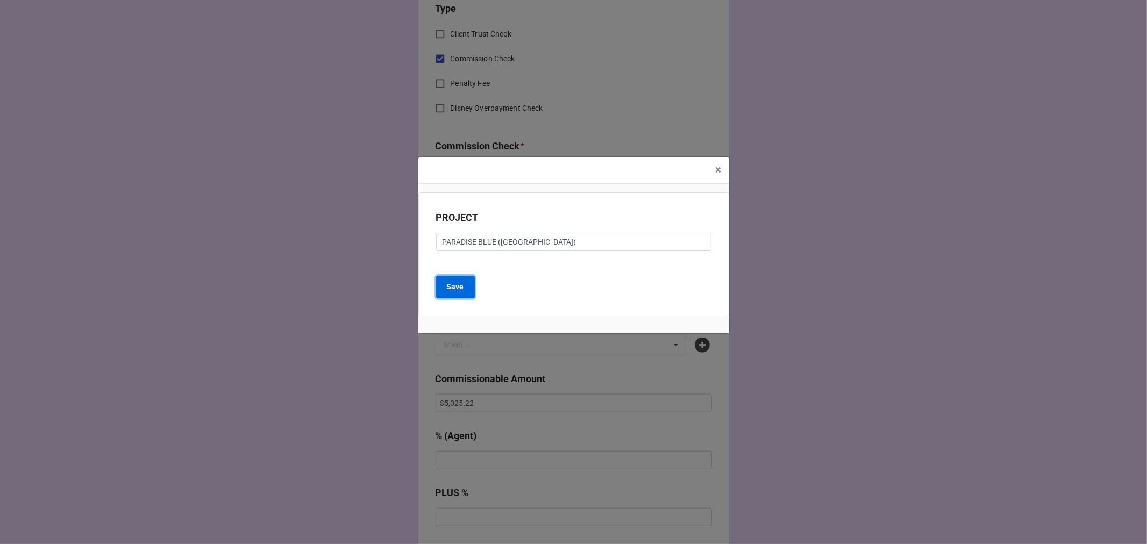
click at [466, 287] on button "Save" at bounding box center [455, 287] width 39 height 23
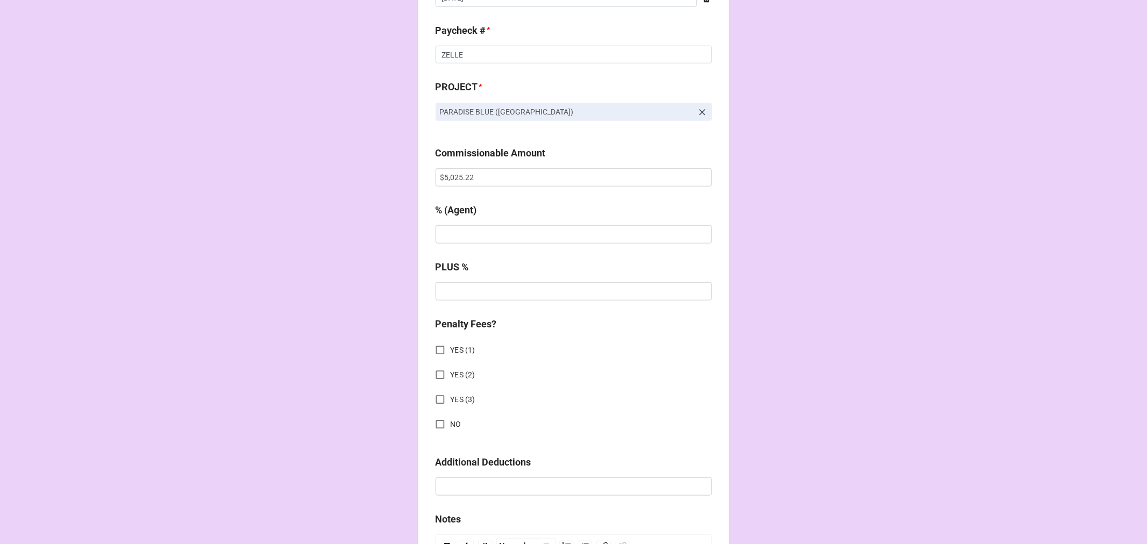
scroll to position [717, 0]
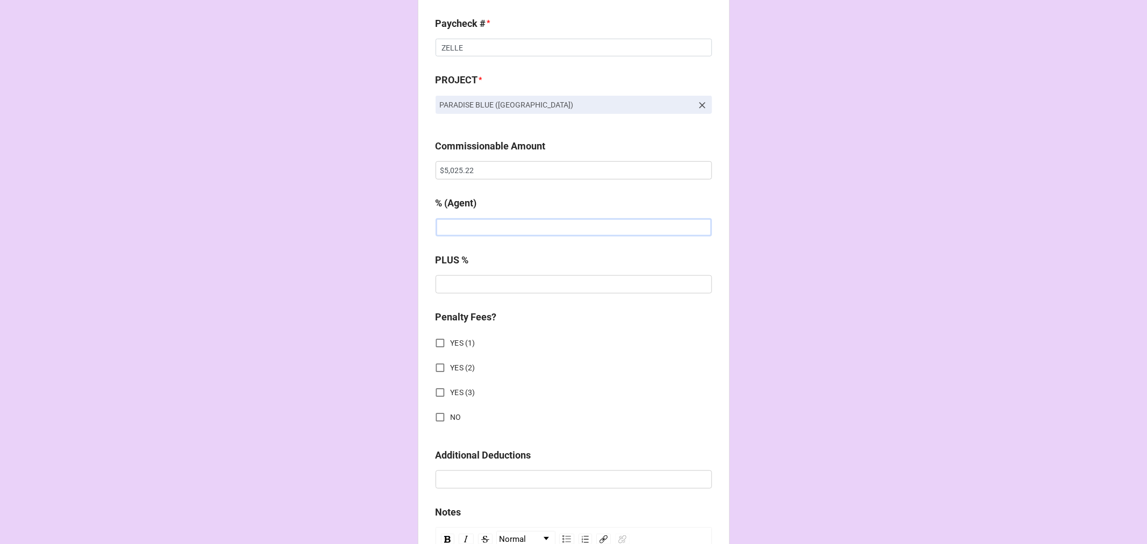
click at [460, 228] on input "text" at bounding box center [574, 227] width 276 height 18
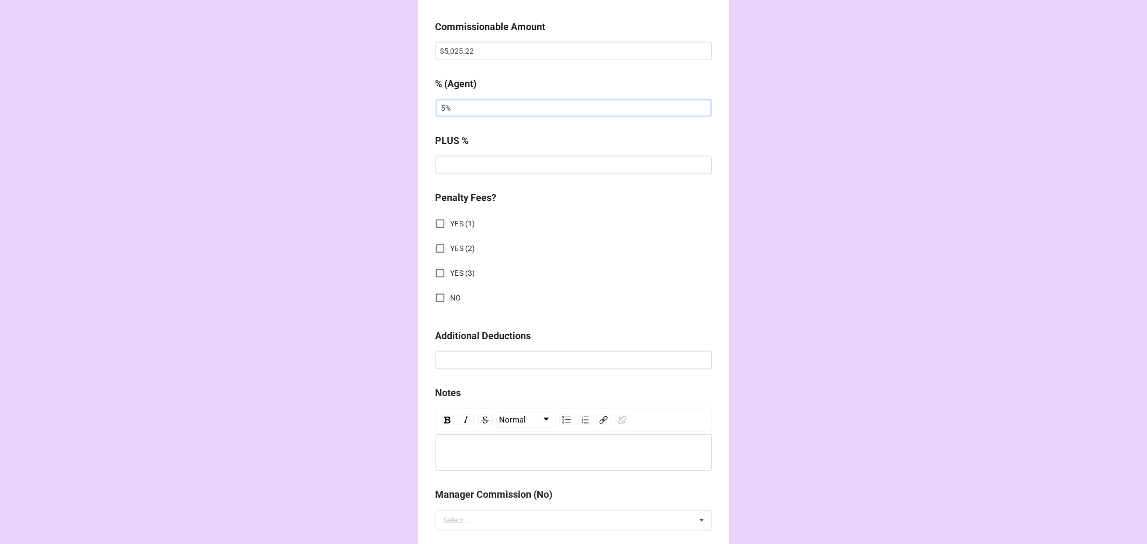
type input "5%"
click at [442, 297] on input "NO" at bounding box center [440, 298] width 21 height 21
checkbox input "true"
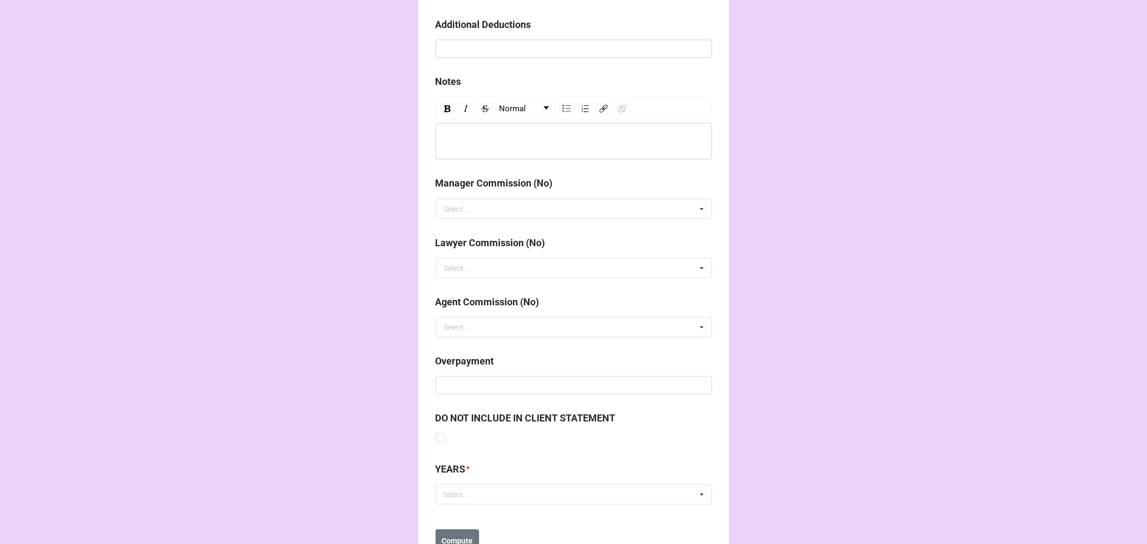
scroll to position [1191, 0]
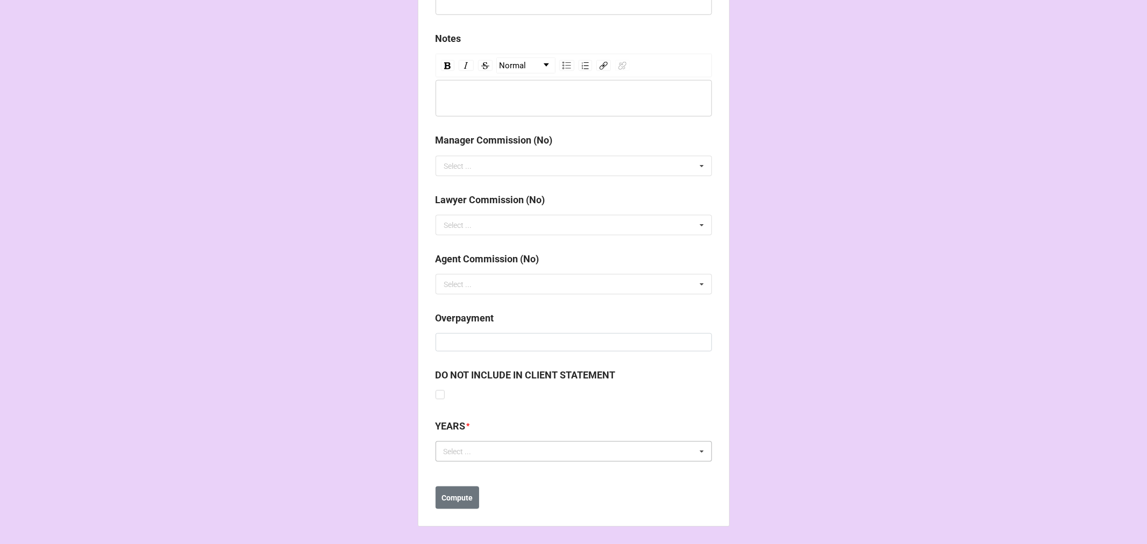
click at [456, 461] on div "Select ... No results found." at bounding box center [574, 452] width 276 height 20
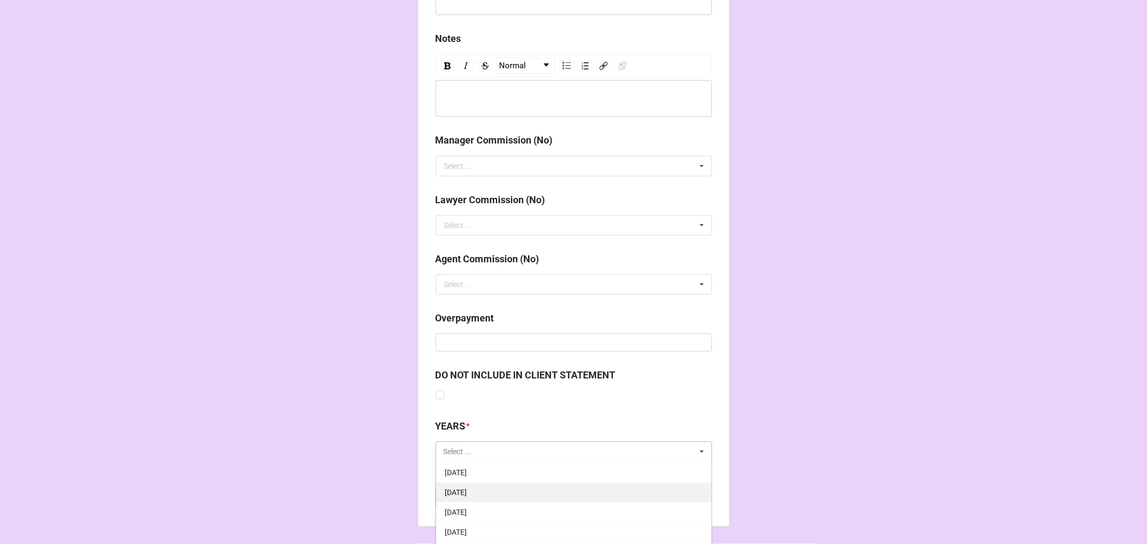
scroll to position [119, 0]
click at [508, 509] on div "[DATE]" at bounding box center [573, 511] width 275 height 20
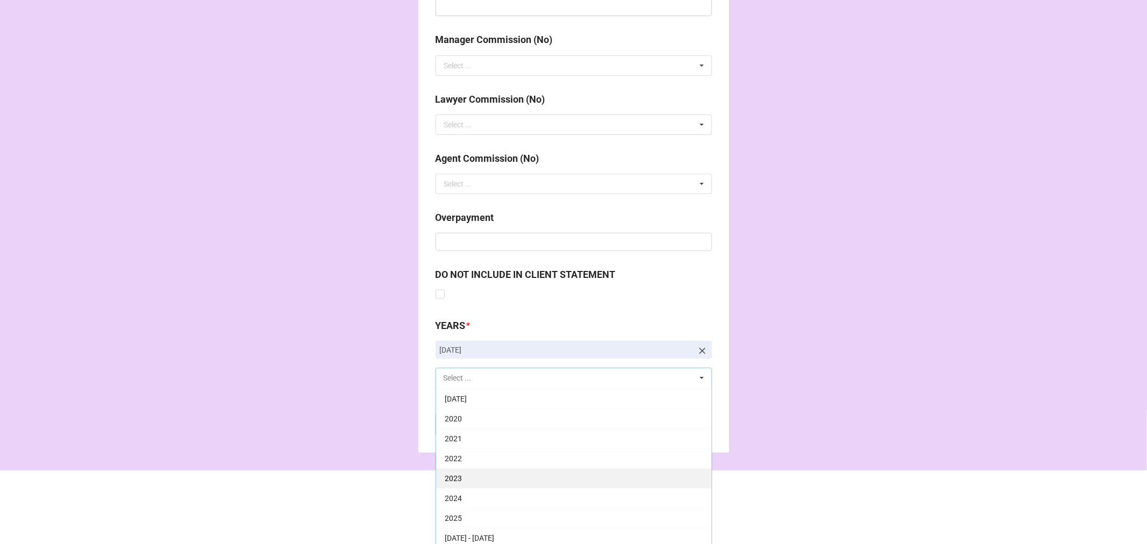
scroll to position [1295, 0]
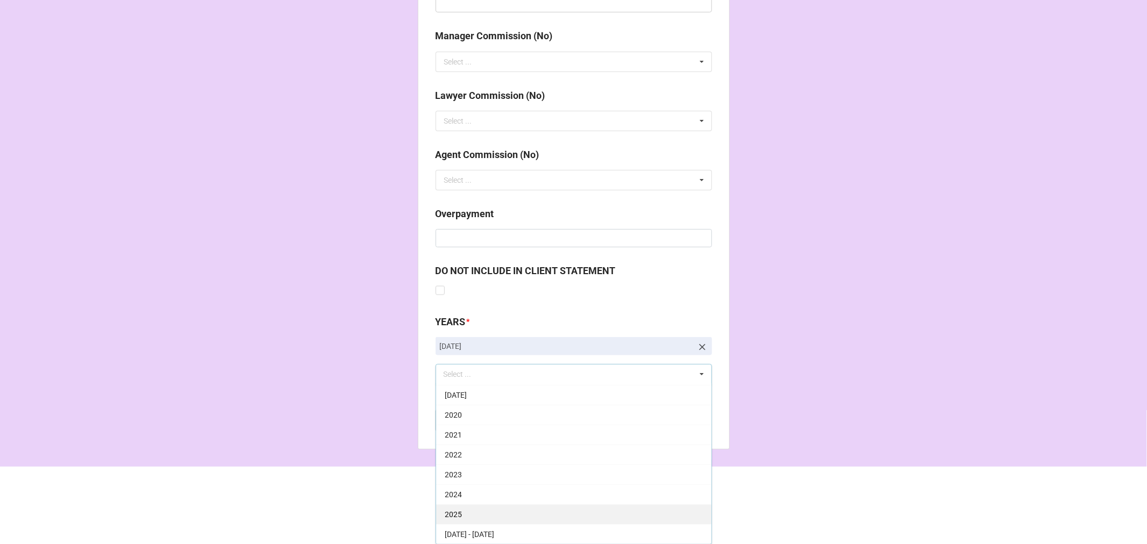
click at [475, 511] on div "2025" at bounding box center [573, 515] width 275 height 20
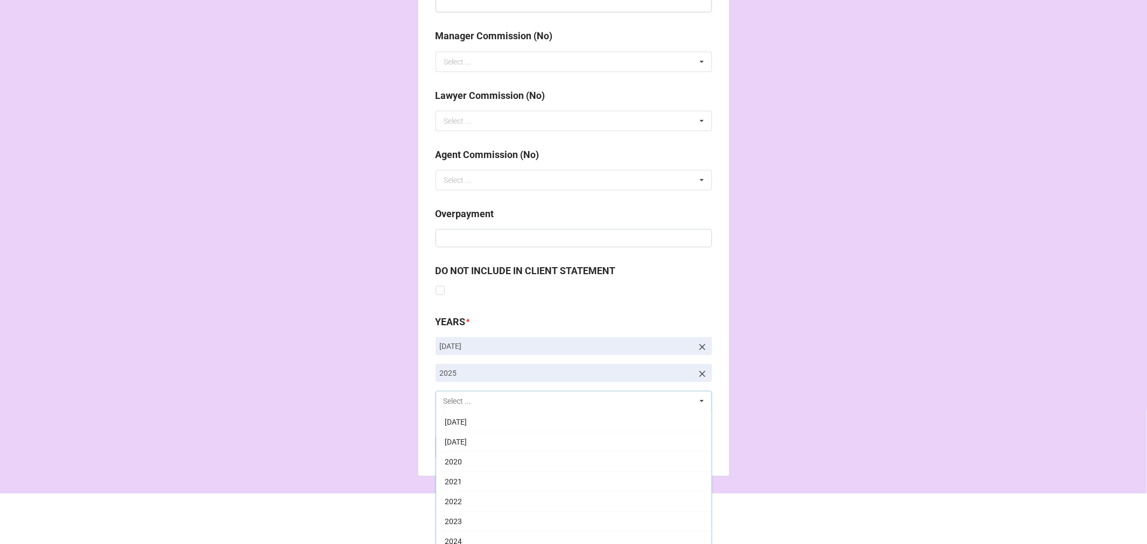
scroll to position [179, 0]
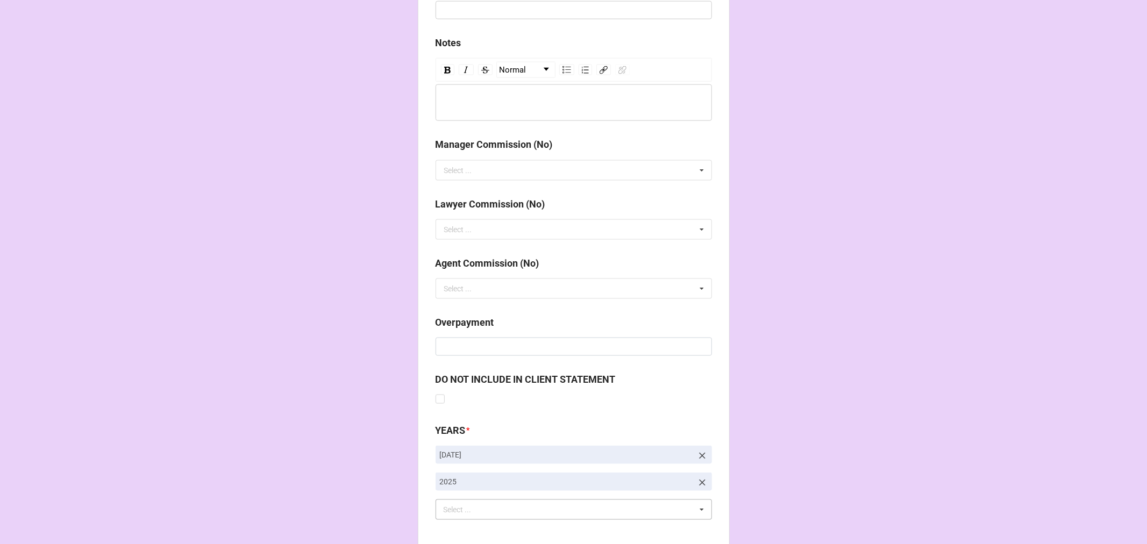
scroll to position [1245, 0]
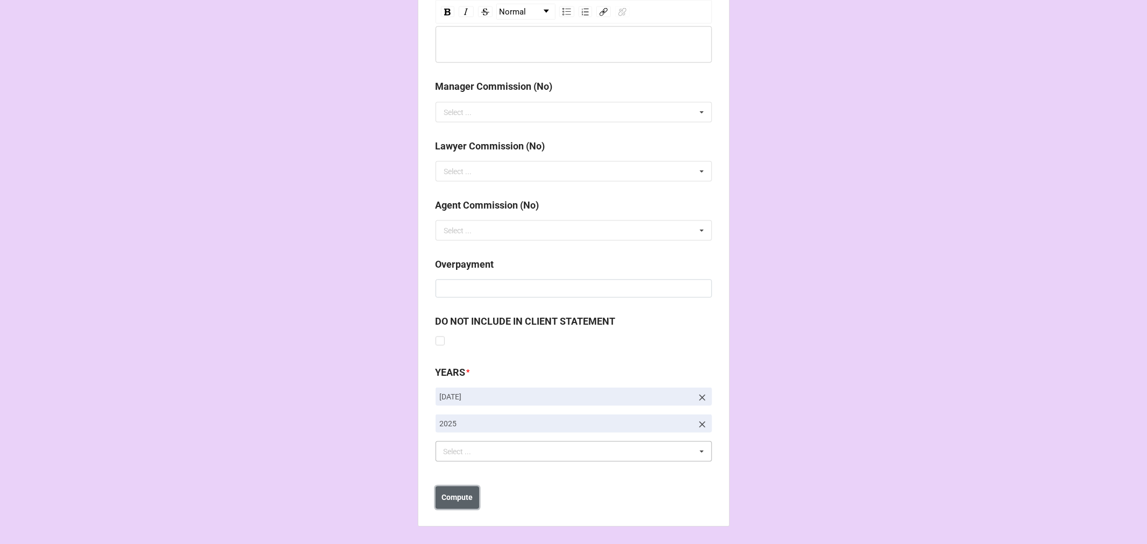
click at [458, 496] on b "Compute" at bounding box center [457, 498] width 31 height 11
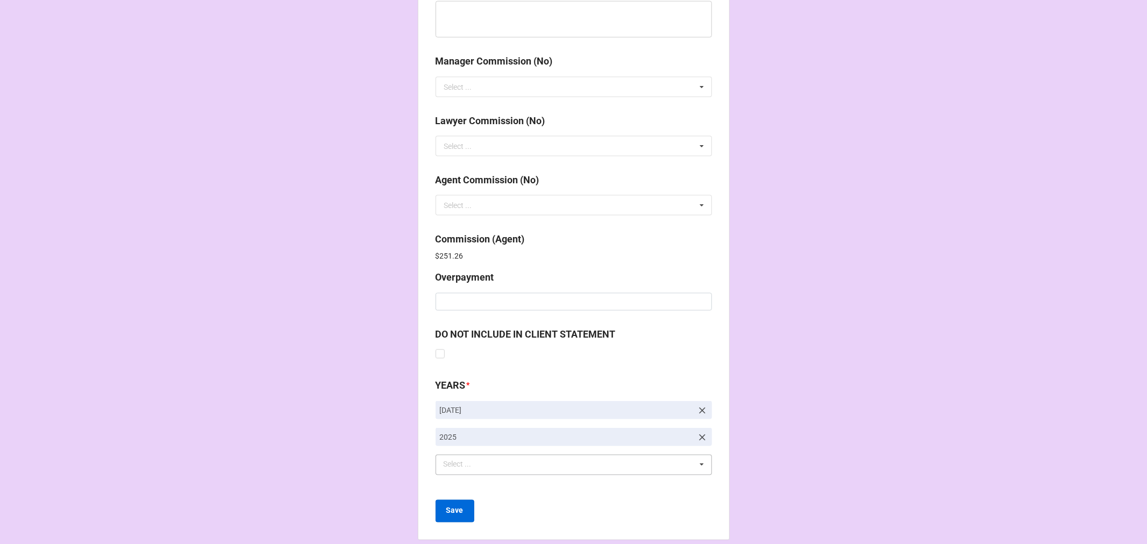
scroll to position [1283, 0]
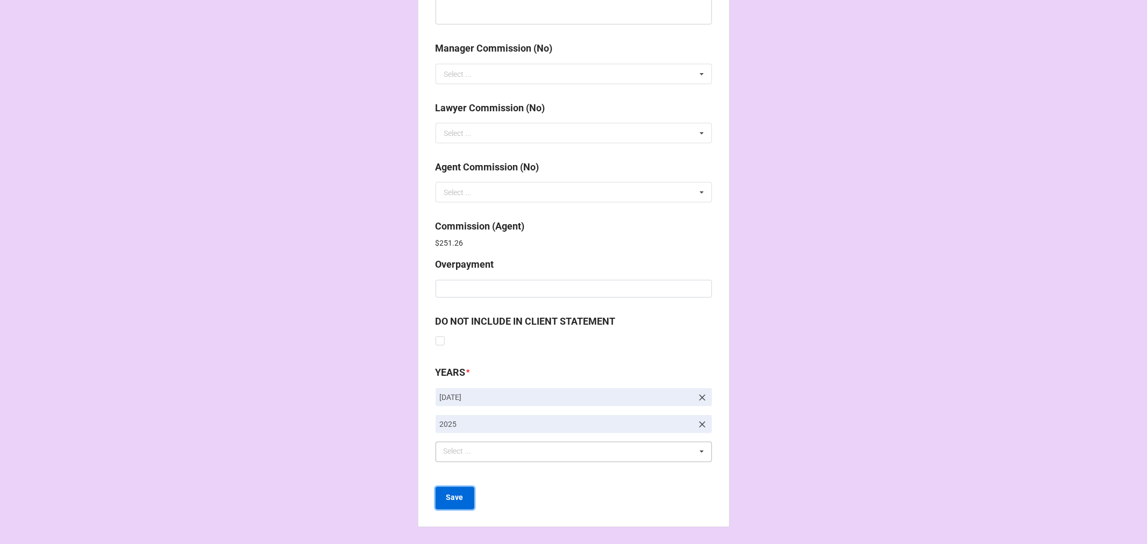
click at [457, 495] on b "Save" at bounding box center [454, 498] width 17 height 11
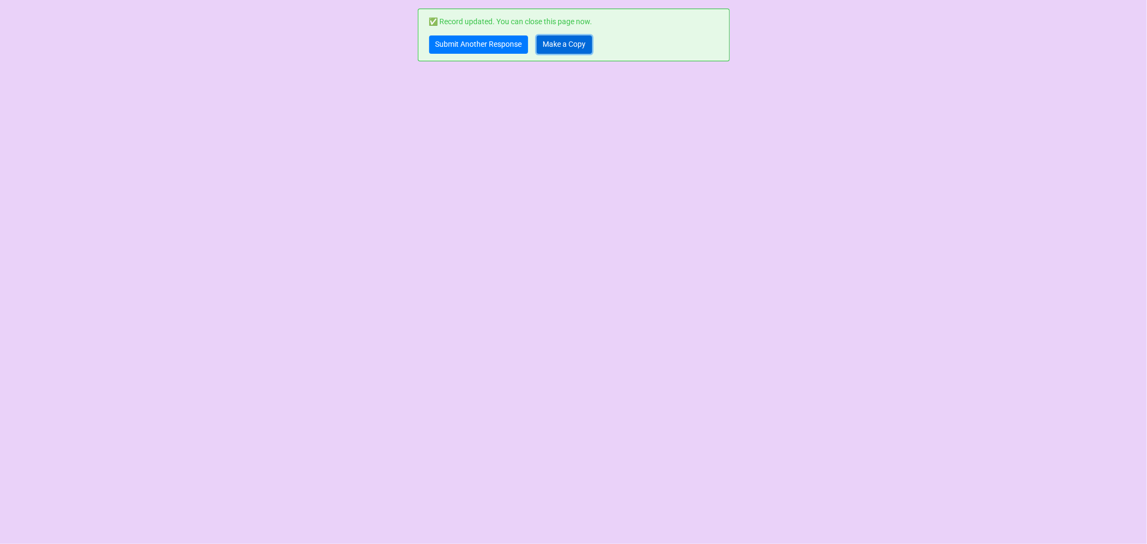
drag, startPoint x: 547, startPoint y: 37, endPoint x: 688, endPoint y: 79, distance: 147.6
click at [549, 37] on link "Make a Copy" at bounding box center [564, 44] width 55 height 18
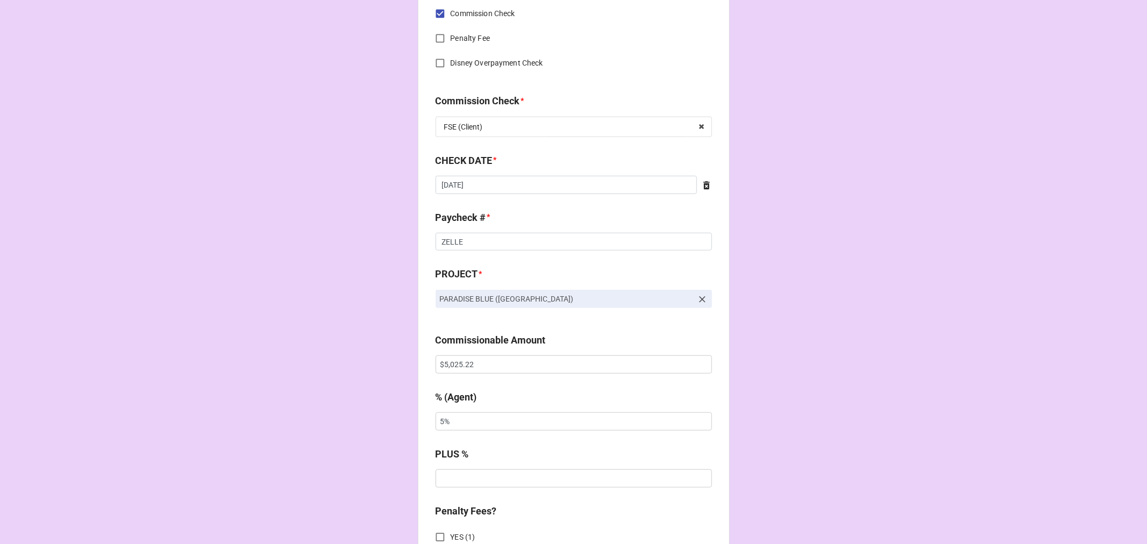
scroll to position [538, 0]
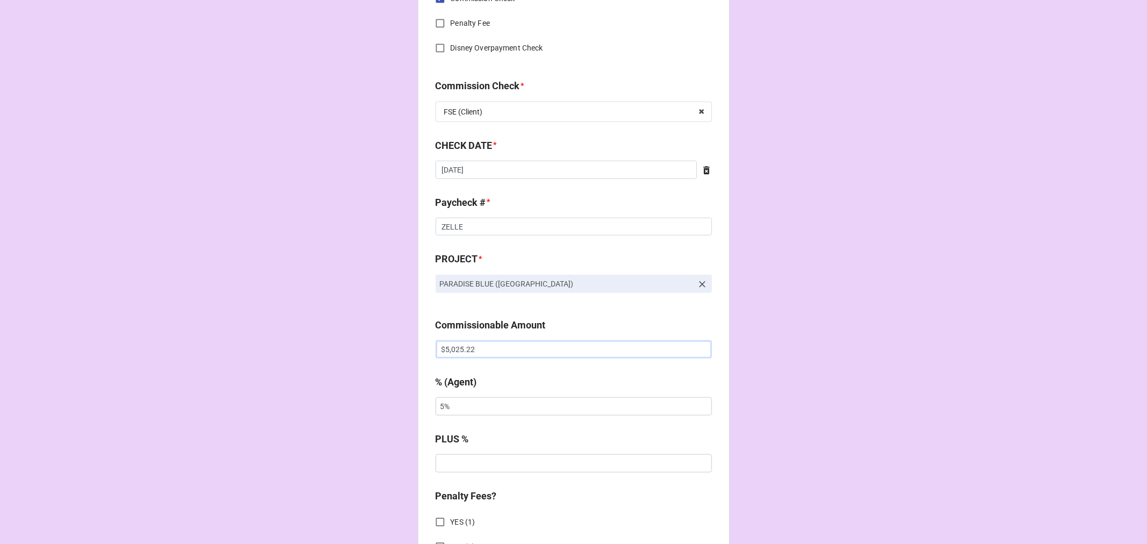
drag, startPoint x: 478, startPoint y: 356, endPoint x: 370, endPoint y: 350, distance: 107.7
click at [370, 350] on div "CHECK PROCESSING FORM Client * [PERSON_NAME] Agent (from Client) [PERSON_NAME] …" at bounding box center [573, 356] width 1147 height 1789
paste input "9,400.00"
type input "$9,400.00"
drag, startPoint x: 465, startPoint y: 403, endPoint x: 370, endPoint y: 401, distance: 95.2
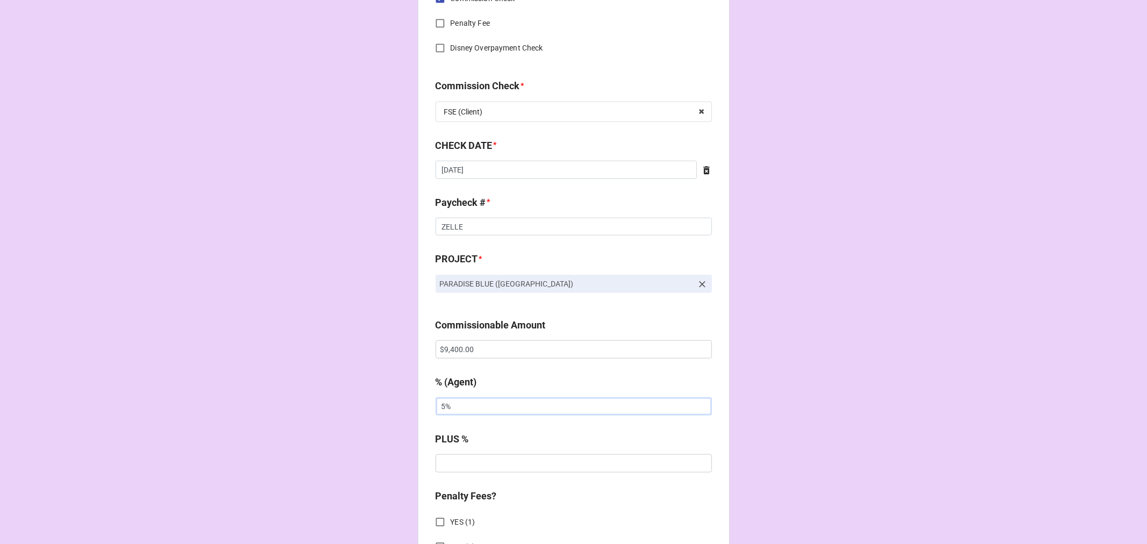
click at [371, 401] on div "CHECK PROCESSING FORM Client * [PERSON_NAME] Agent (from Client) [PERSON_NAME] …" at bounding box center [573, 356] width 1147 height 1789
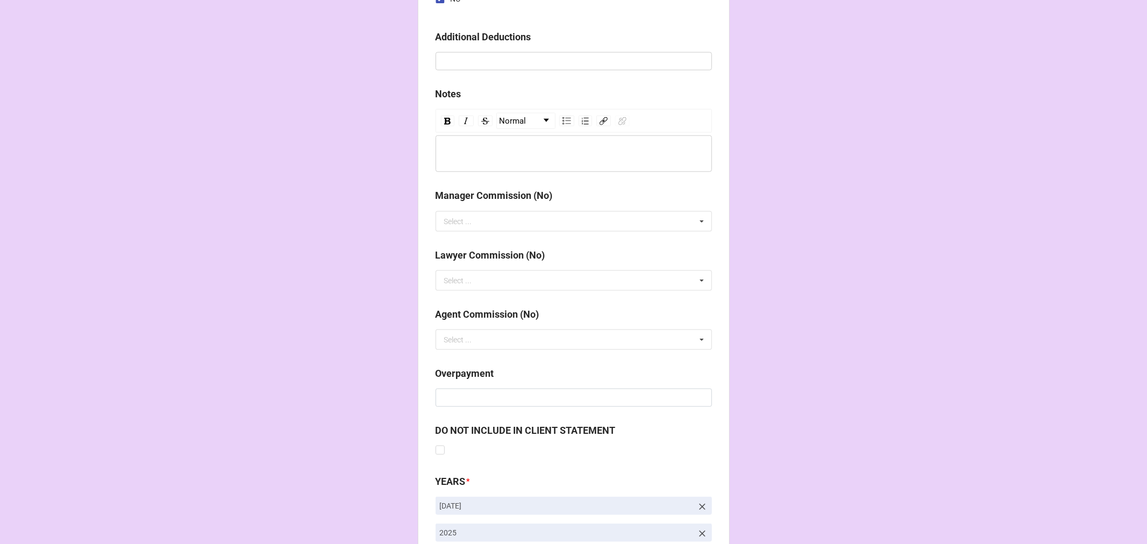
scroll to position [1245, 0]
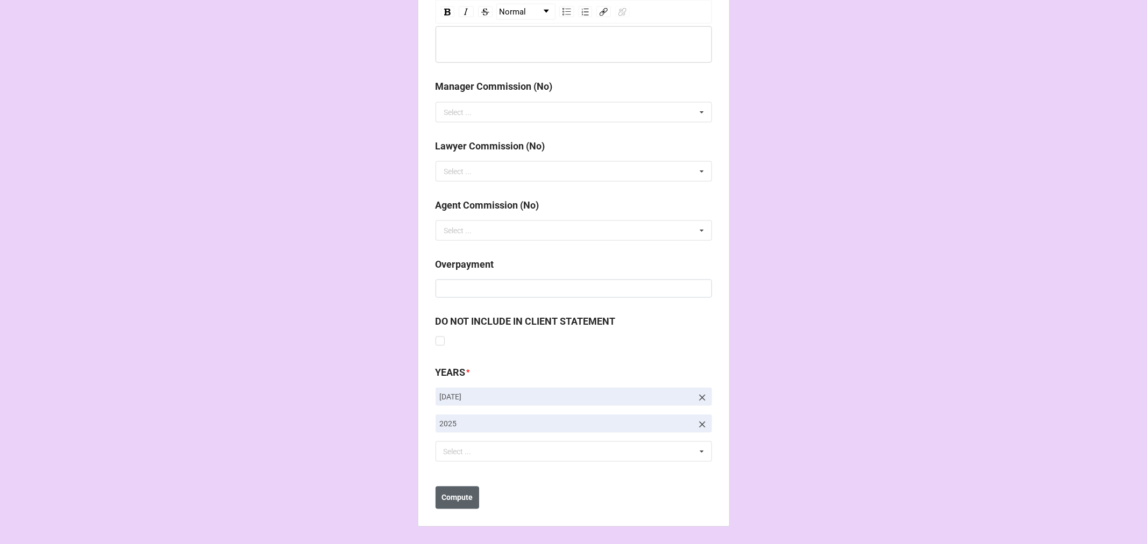
type input "10%"
click at [465, 507] on button "Compute" at bounding box center [458, 498] width 44 height 23
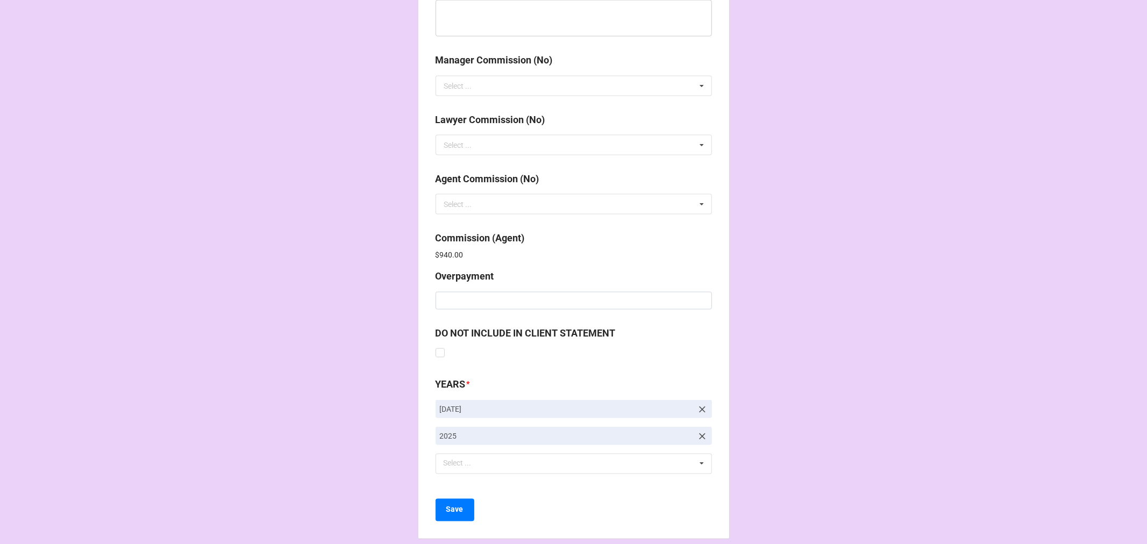
scroll to position [1283, 0]
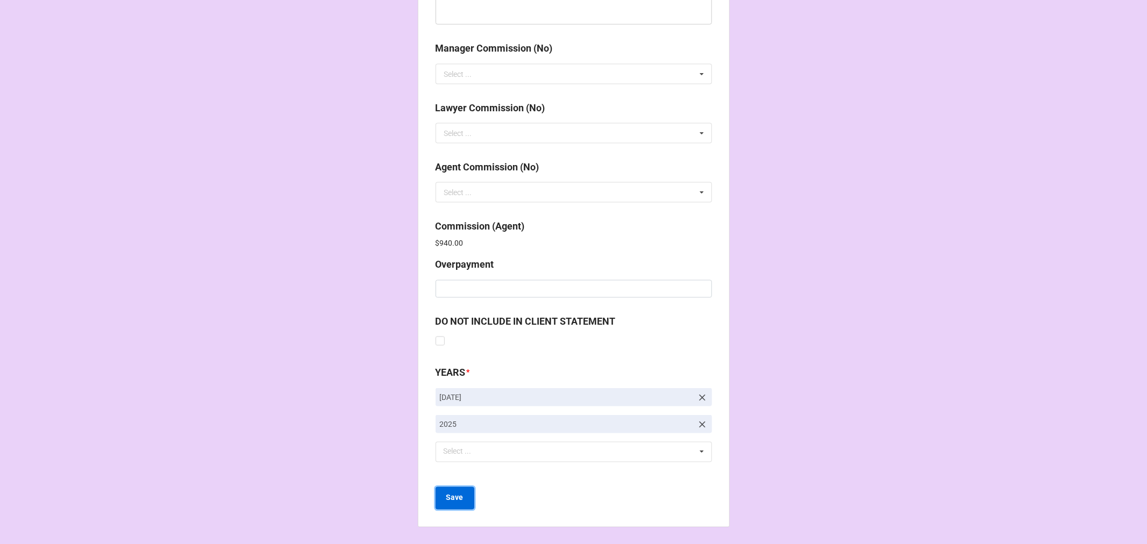
click at [443, 498] on button "Save" at bounding box center [455, 498] width 39 height 23
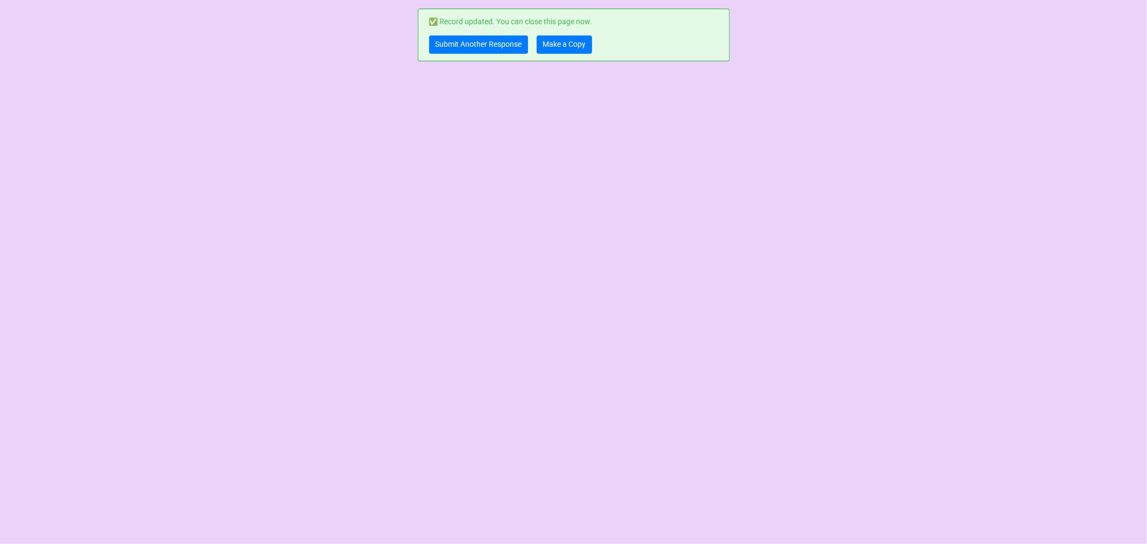
scroll to position [0, 0]
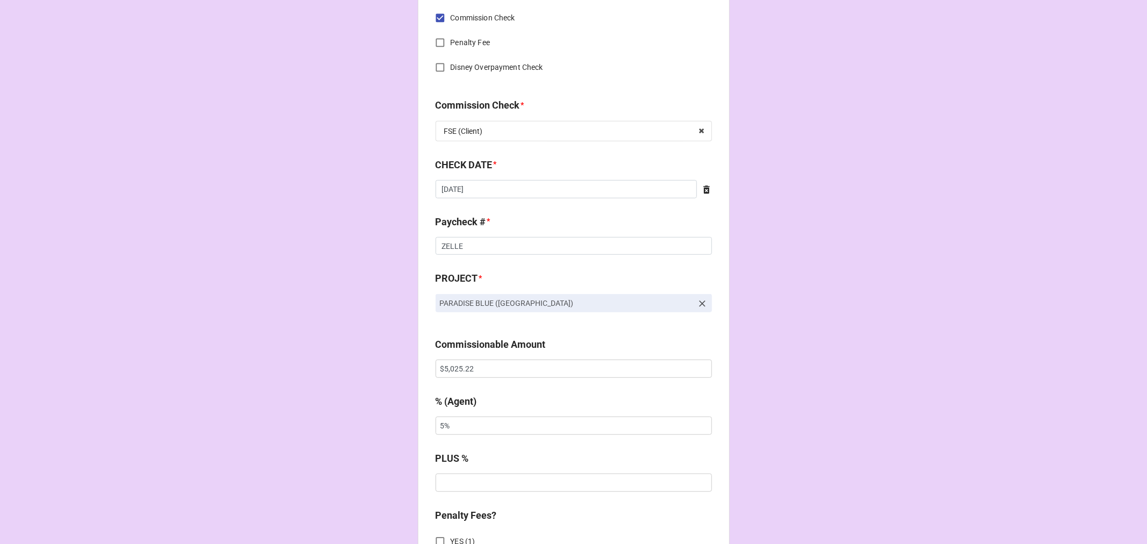
scroll to position [598, 0]
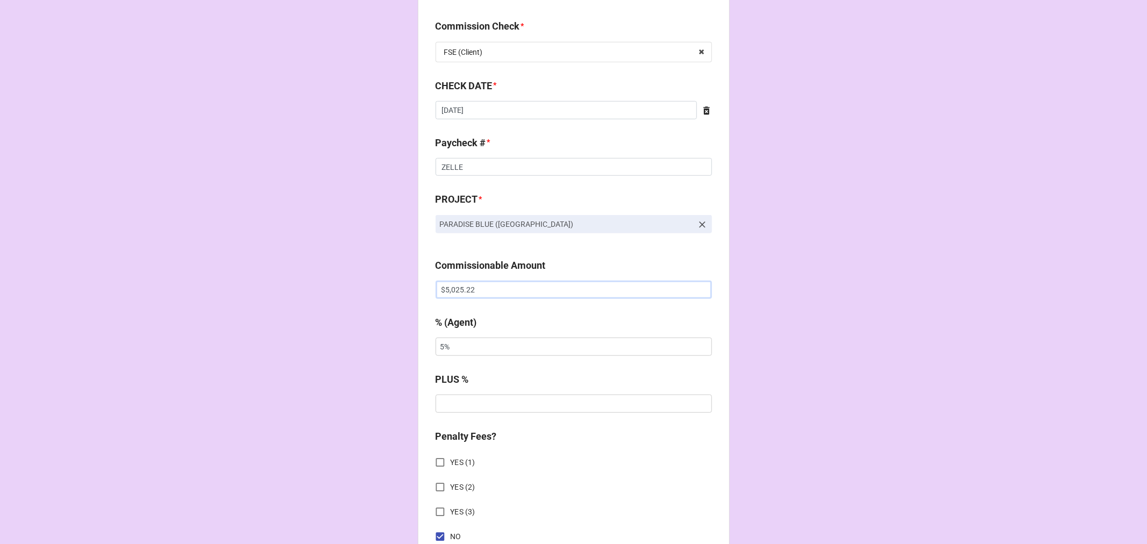
drag, startPoint x: 443, startPoint y: 289, endPoint x: 294, endPoint y: 239, distance: 157.0
click at [366, 289] on div "CHECK PROCESSING FORM Client * [PERSON_NAME] Agent (from Client) [PERSON_NAME] …" at bounding box center [573, 316] width 1147 height 1828
type input "$3,825.20"
type input "1%"
click at [468, 340] on input "text" at bounding box center [574, 347] width 276 height 18
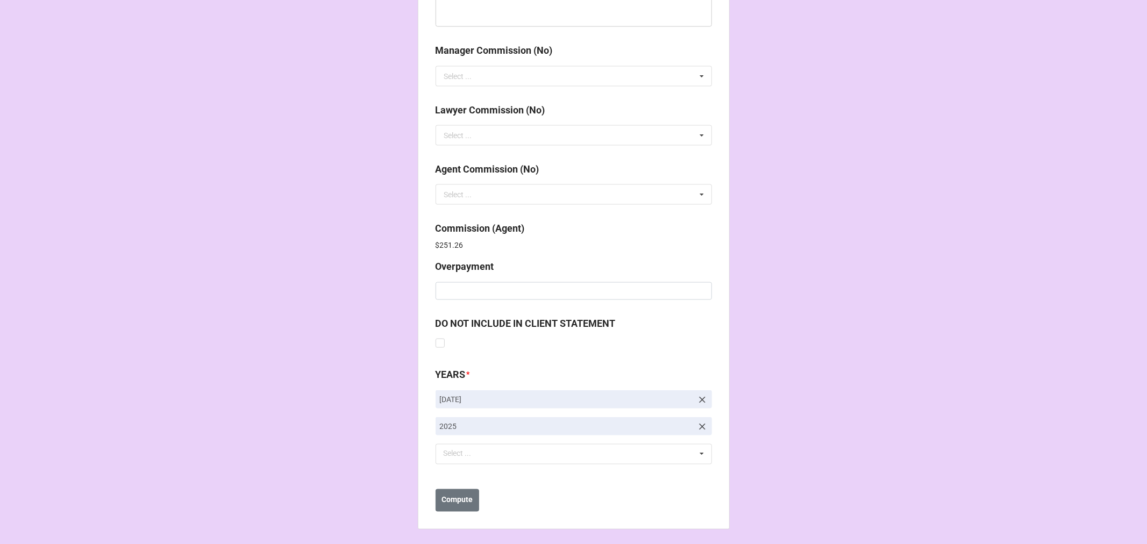
scroll to position [1283, 0]
type input "5%"
click at [463, 496] on b "Compute" at bounding box center [457, 498] width 31 height 11
click at [458, 502] on b "Save" at bounding box center [454, 498] width 17 height 11
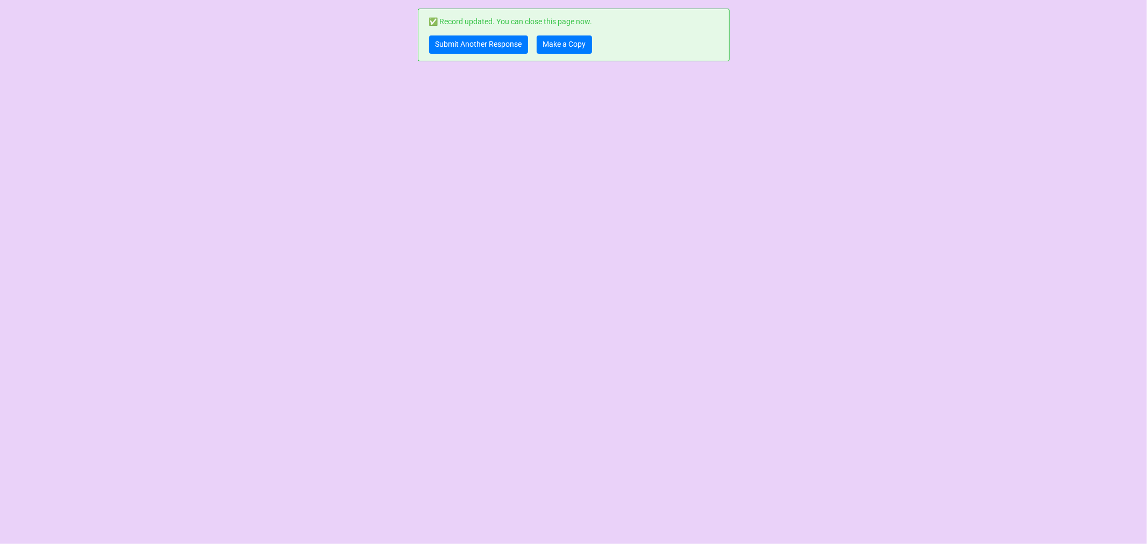
scroll to position [0, 0]
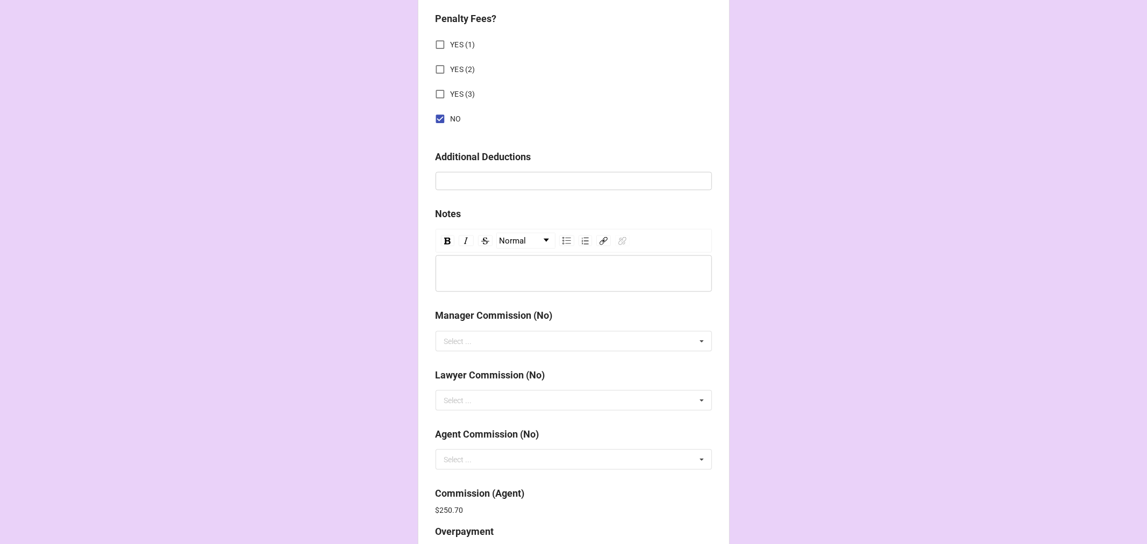
scroll to position [1283, 0]
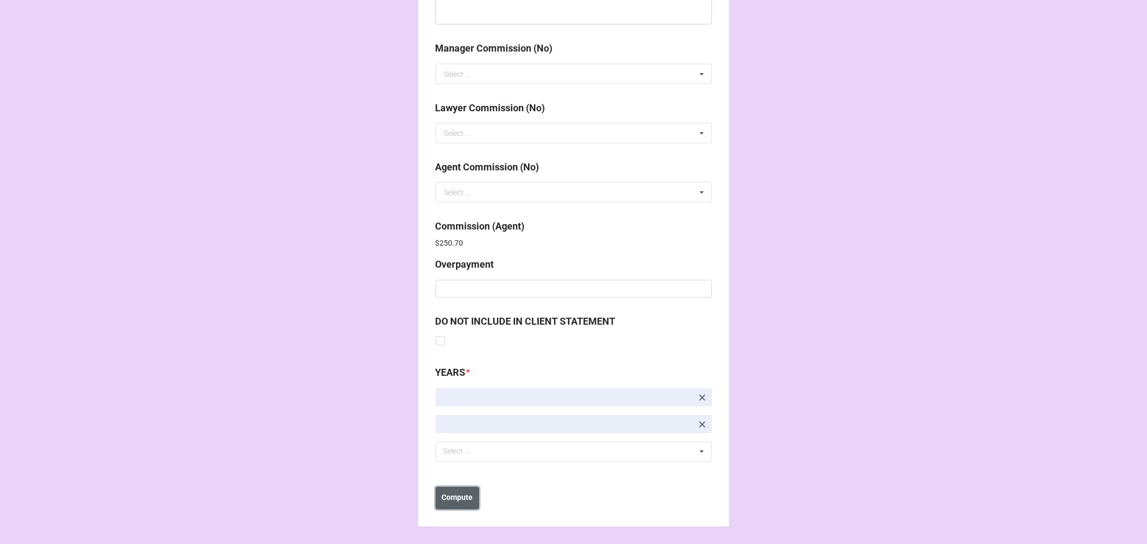
click at [455, 503] on b "Compute" at bounding box center [457, 498] width 31 height 11
click at [454, 504] on button "Save" at bounding box center [455, 498] width 39 height 23
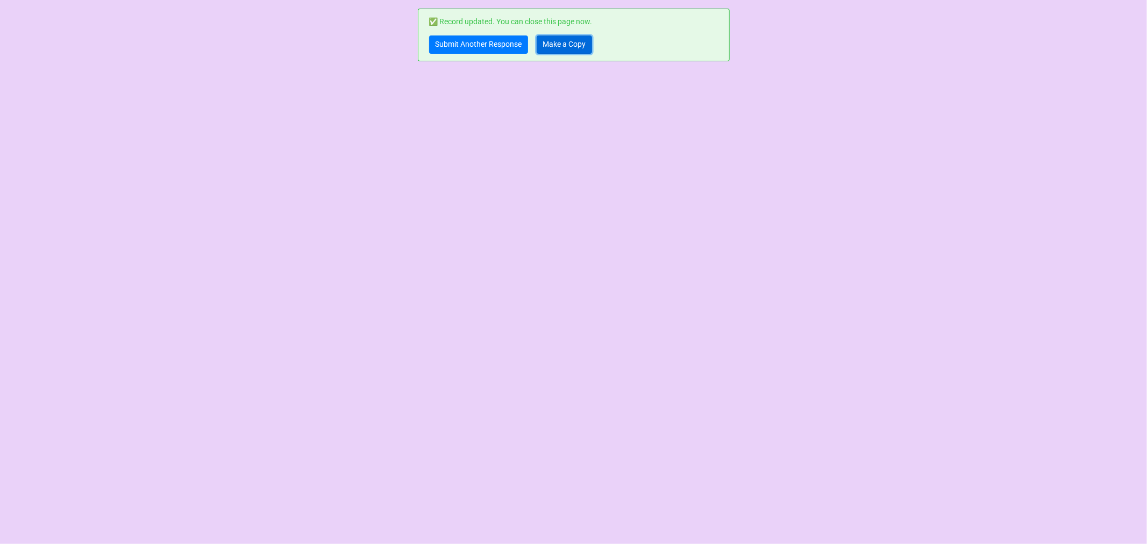
click at [559, 45] on link "Make a Copy" at bounding box center [564, 44] width 55 height 18
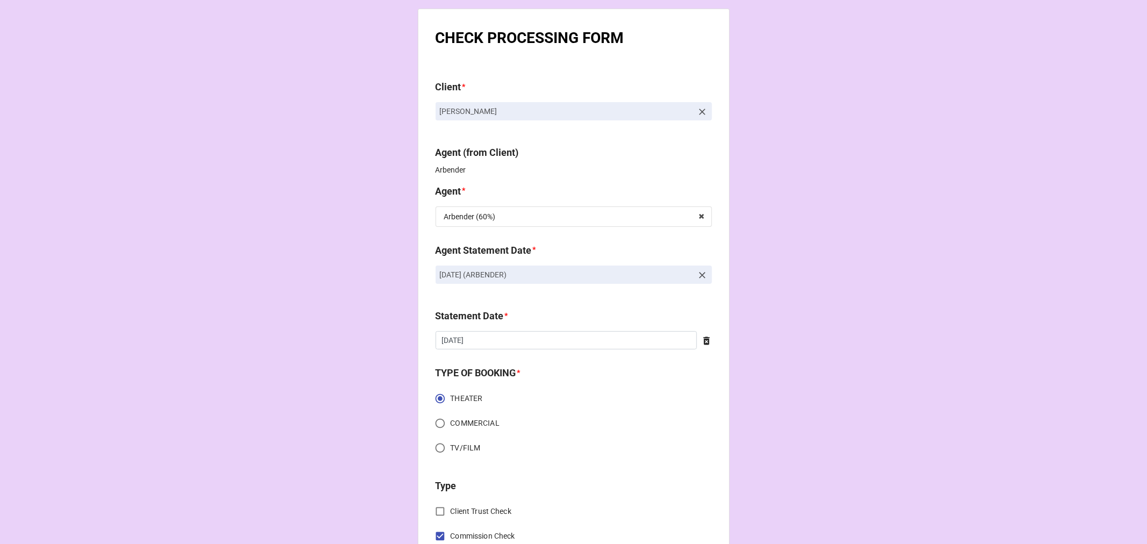
click at [702, 275] on icon at bounding box center [702, 275] width 11 height 11
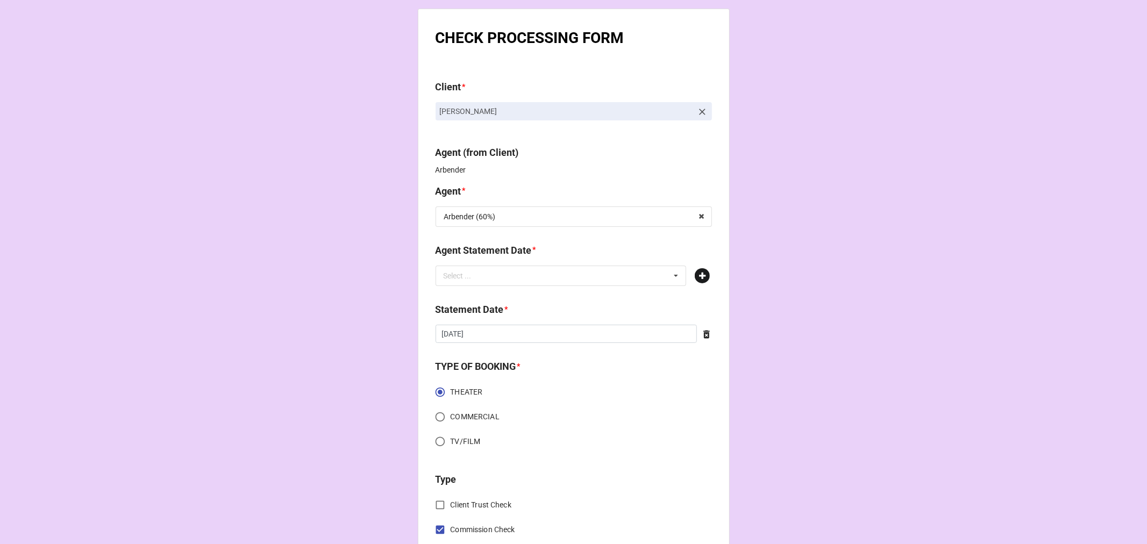
click at [695, 276] on icon at bounding box center [702, 275] width 15 height 15
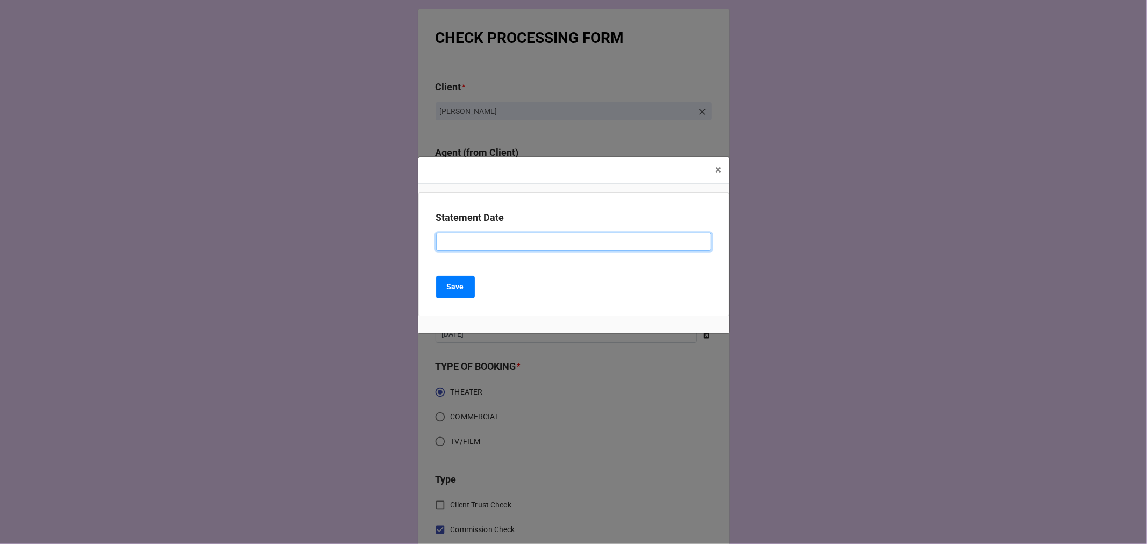
click at [515, 239] on input at bounding box center [573, 242] width 275 height 18
type input "[DATE] (ARBENDER)"
click at [456, 286] on b "Save" at bounding box center [455, 286] width 17 height 11
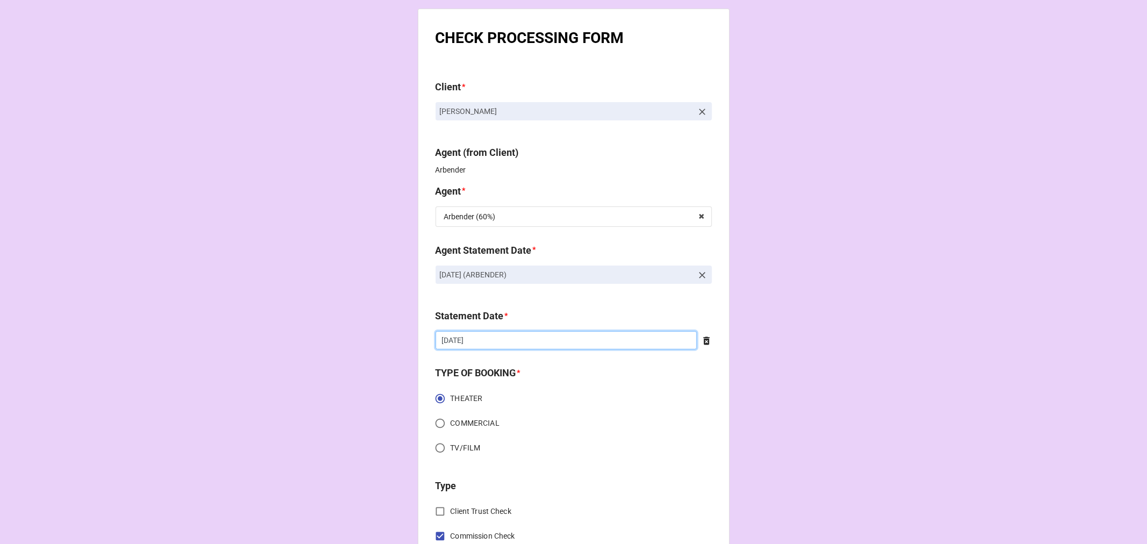
click at [493, 339] on input "[DATE]" at bounding box center [566, 340] width 261 height 18
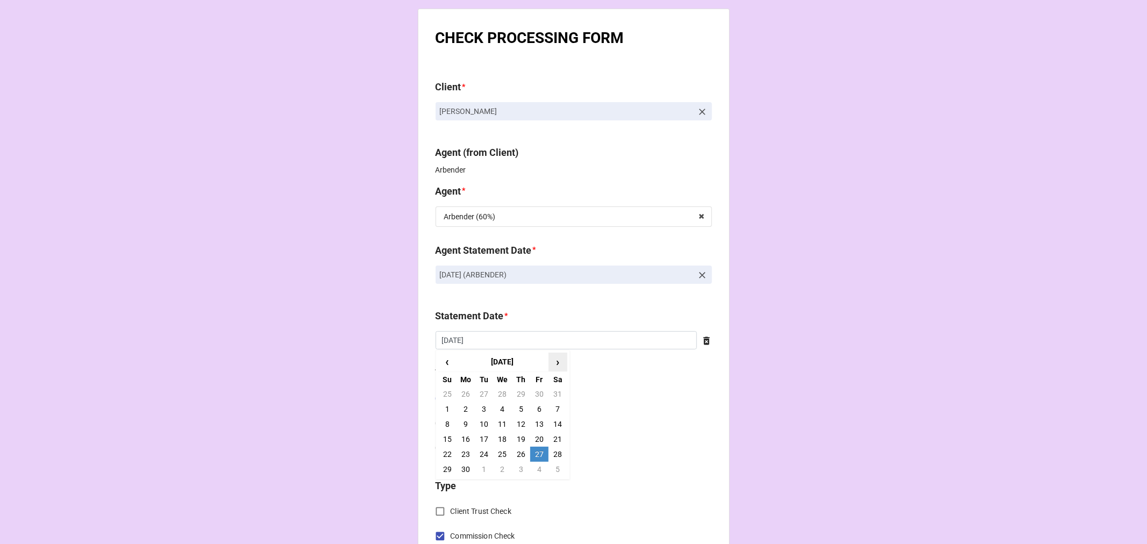
click at [550, 364] on span "›" at bounding box center [557, 362] width 17 height 18
click at [549, 363] on span "›" at bounding box center [557, 362] width 17 height 18
click at [543, 431] on td "19" at bounding box center [539, 424] width 18 height 15
type input "[DATE]"
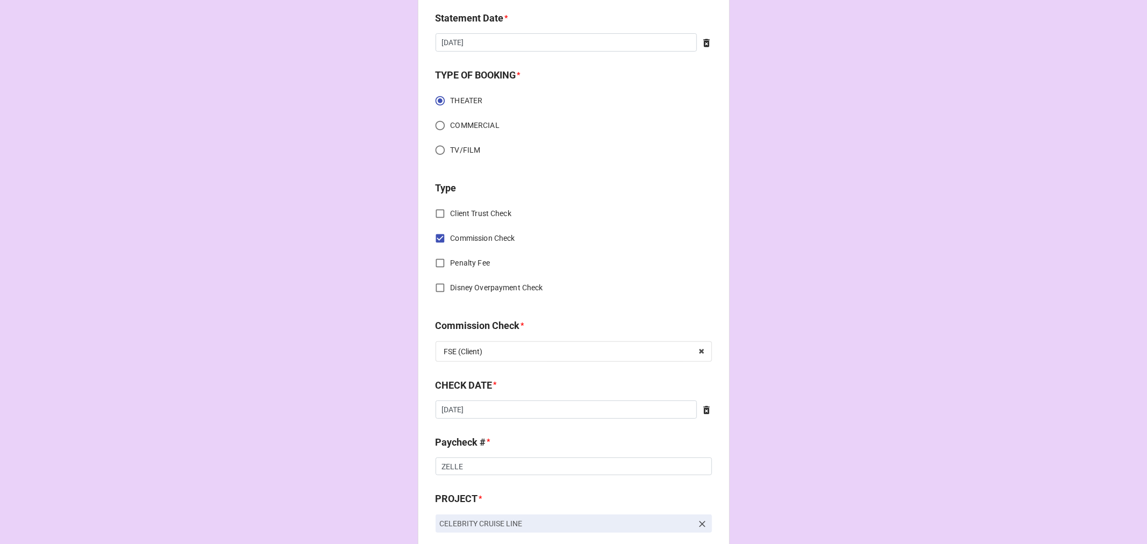
scroll to position [299, 0]
click at [501, 413] on input "[DATE]" at bounding box center [566, 409] width 261 height 18
click at [558, 431] on span "›" at bounding box center [557, 431] width 17 height 18
click at [557, 431] on span "›" at bounding box center [557, 431] width 17 height 18
click at [536, 523] on td "29" at bounding box center [539, 523] width 18 height 15
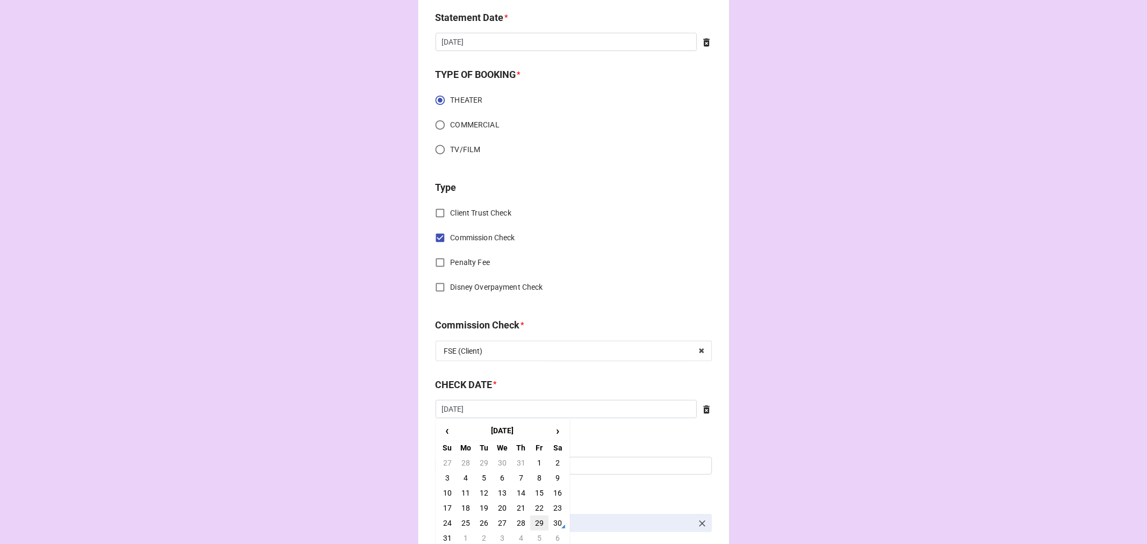
type input "[DATE]"
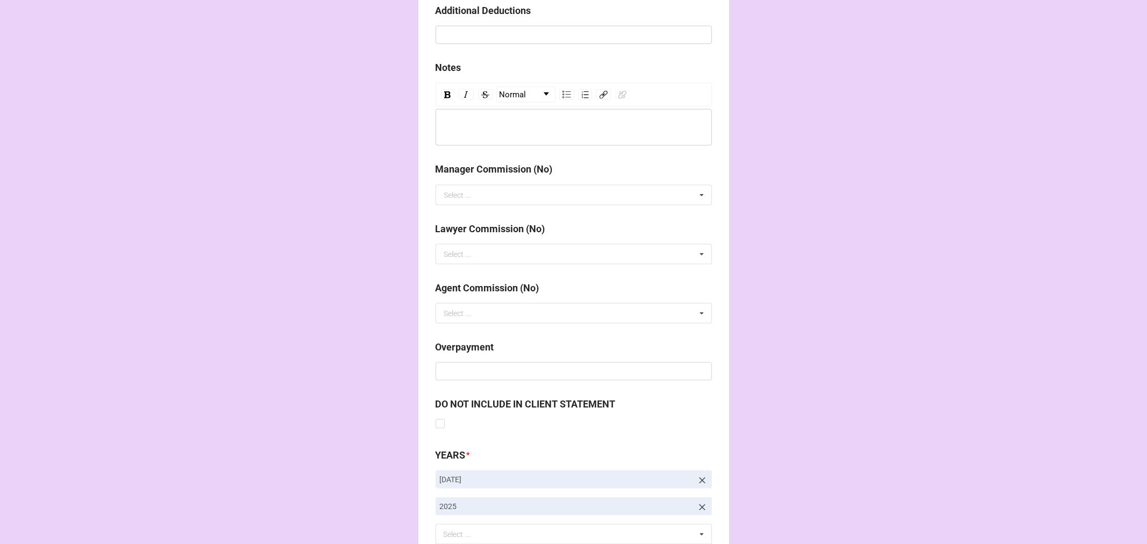
scroll to position [1245, 0]
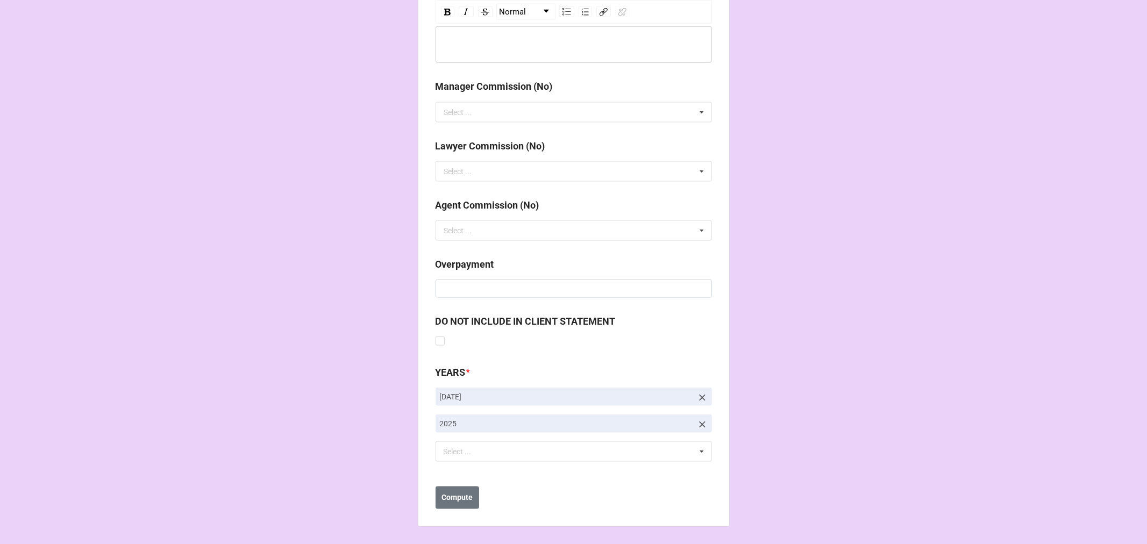
click at [698, 400] on icon at bounding box center [702, 398] width 11 height 11
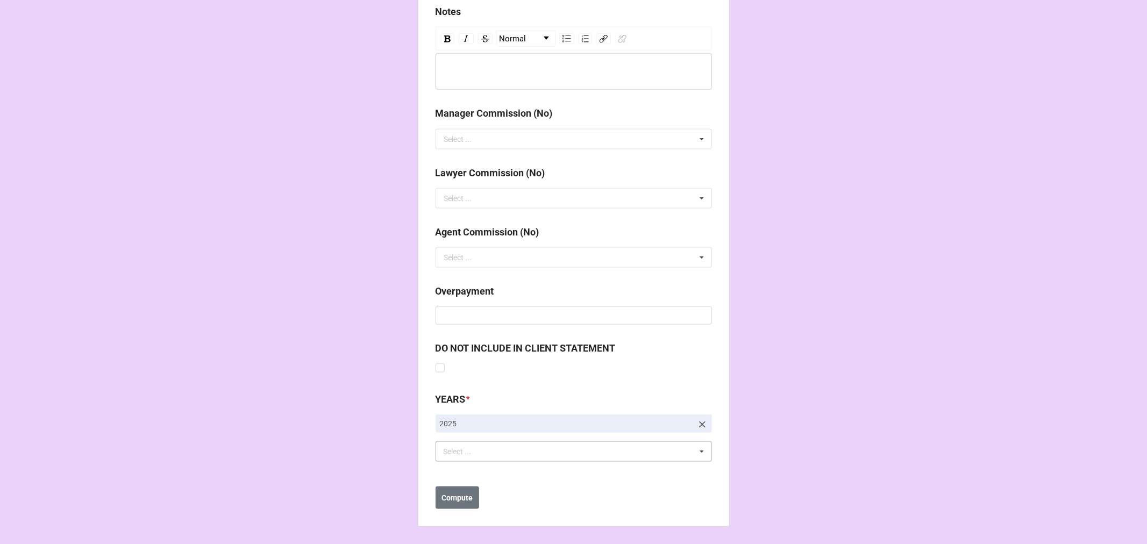
drag, startPoint x: 477, startPoint y: 468, endPoint x: 472, endPoint y: 459, distance: 10.1
click at [476, 468] on div "YEARS * 2025 Select ... No results found." at bounding box center [574, 430] width 276 height 77
click at [471, 458] on div "Select ... No results found." at bounding box center [574, 452] width 276 height 20
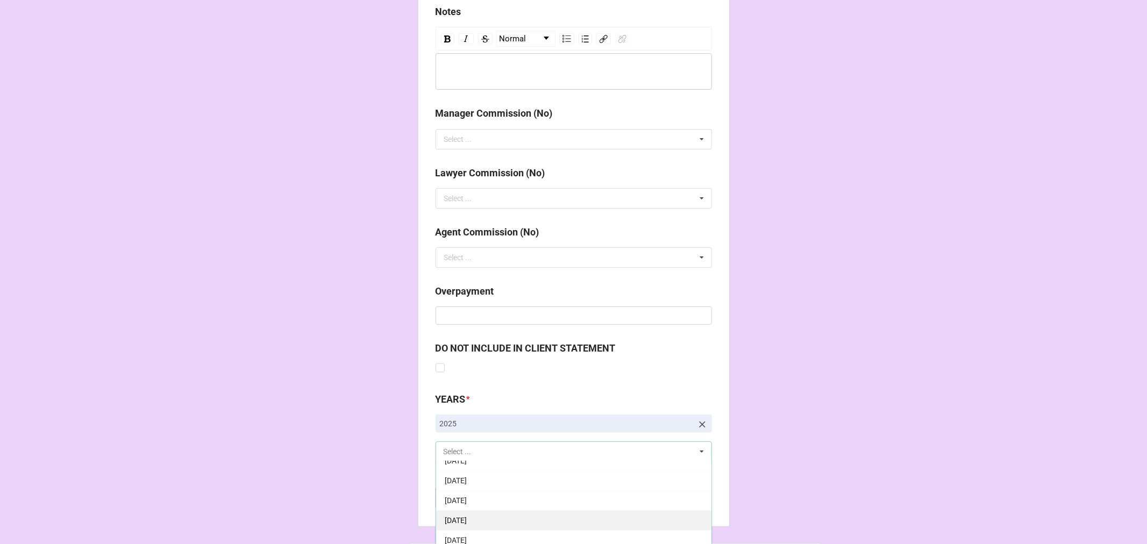
scroll to position [119, 0]
click at [467, 508] on span "[DATE]" at bounding box center [456, 511] width 22 height 9
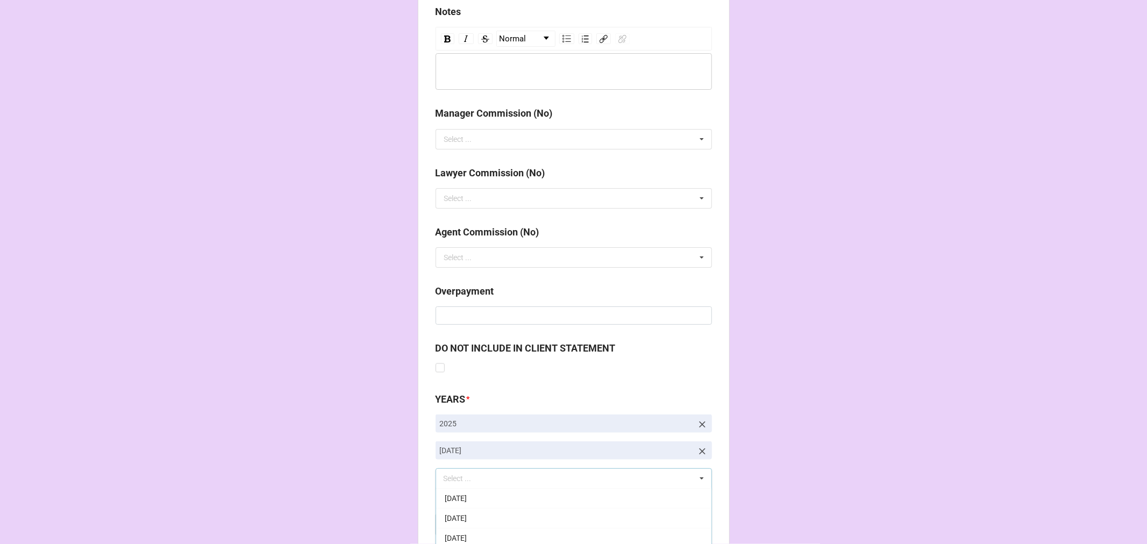
click at [455, 526] on b "Compute" at bounding box center [457, 525] width 31 height 11
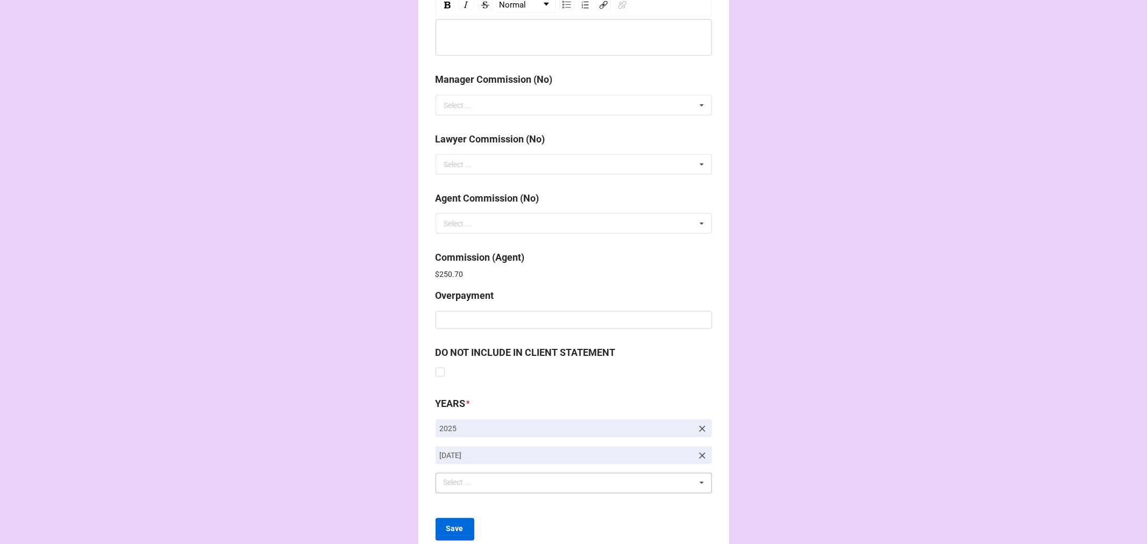
scroll to position [1283, 0]
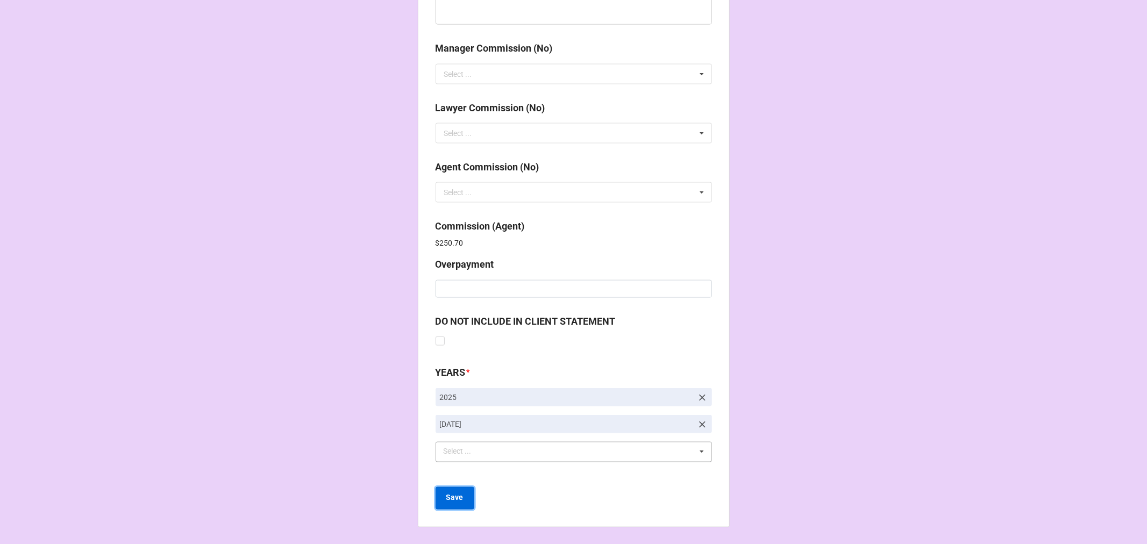
click at [458, 497] on b "Save" at bounding box center [454, 498] width 17 height 11
